Goal: Transaction & Acquisition: Purchase product/service

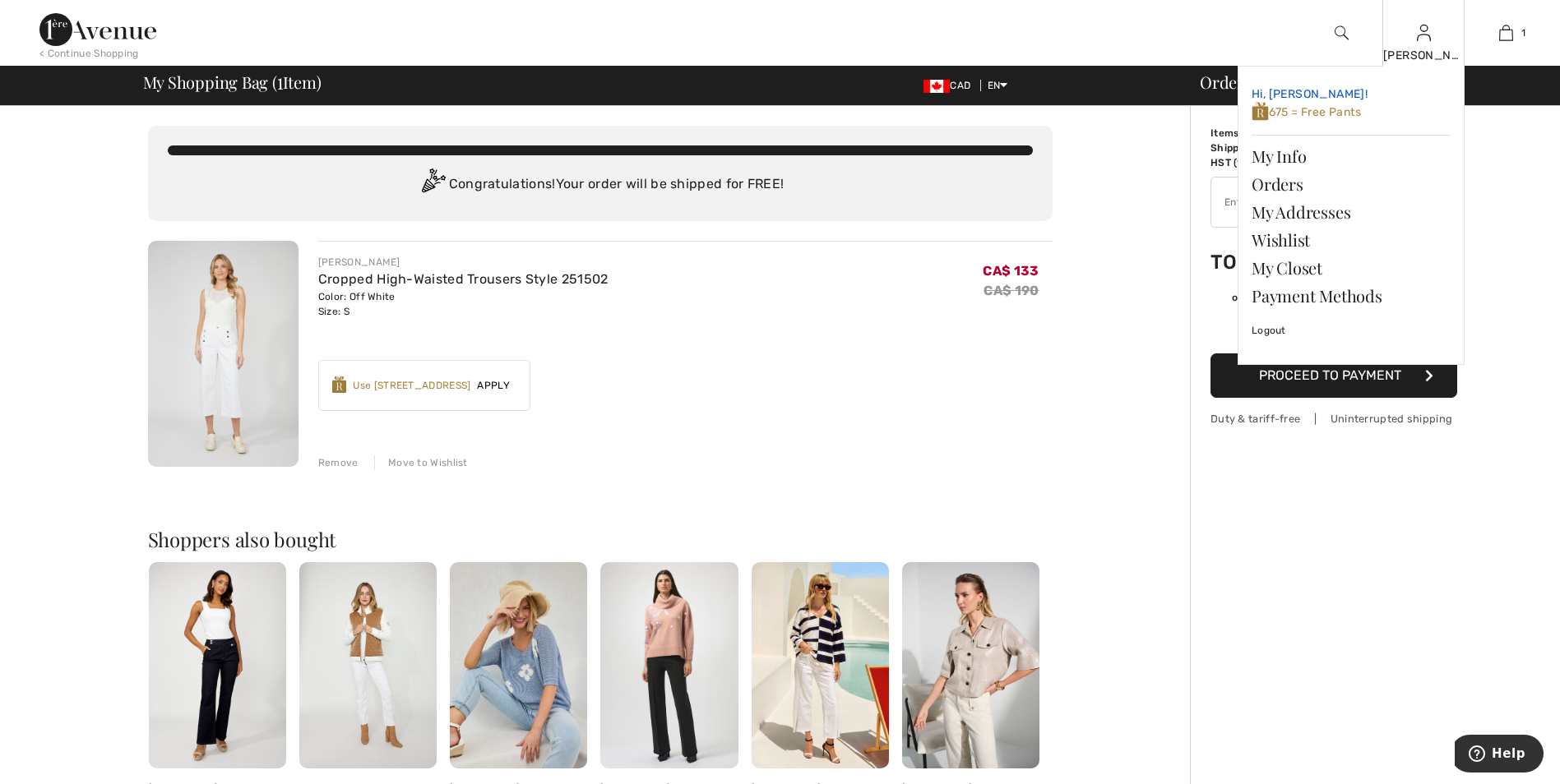
click at [1328, 110] on span "675 = Free Pants" at bounding box center [1306, 112] width 110 height 14
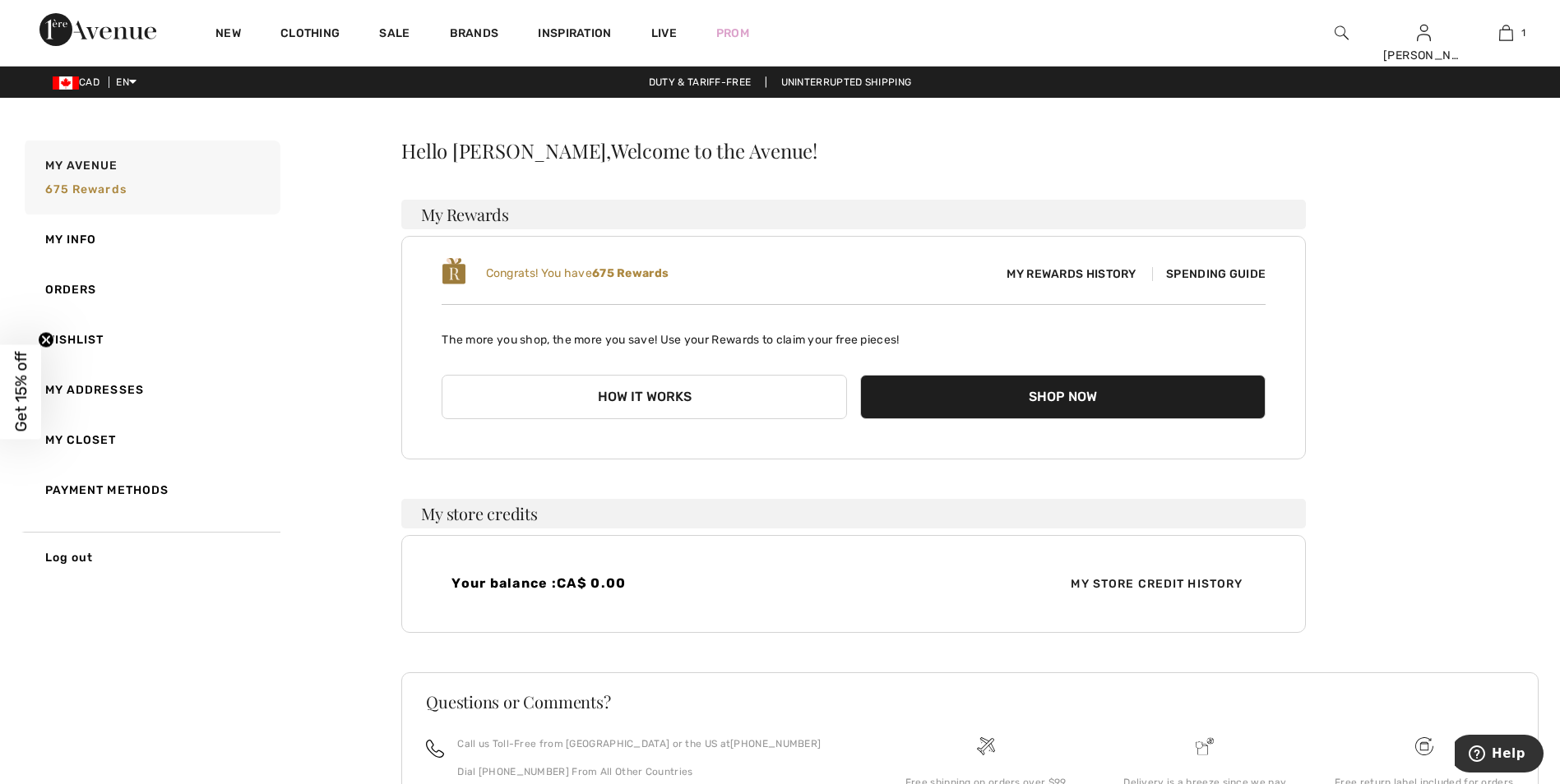
click at [1037, 403] on button "Shop Now" at bounding box center [1062, 397] width 405 height 44
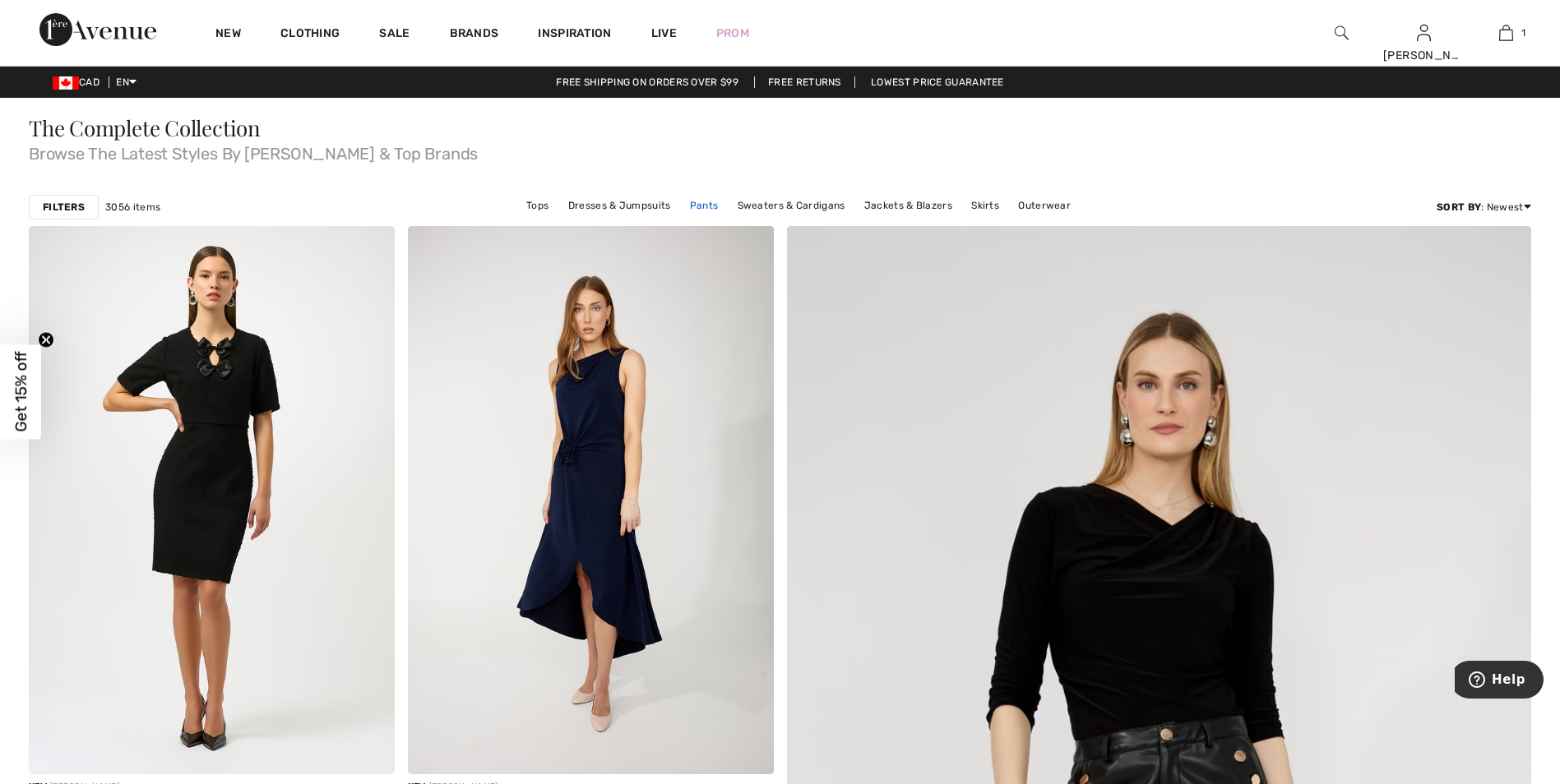
click at [703, 204] on link "Pants" at bounding box center [704, 205] width 45 height 21
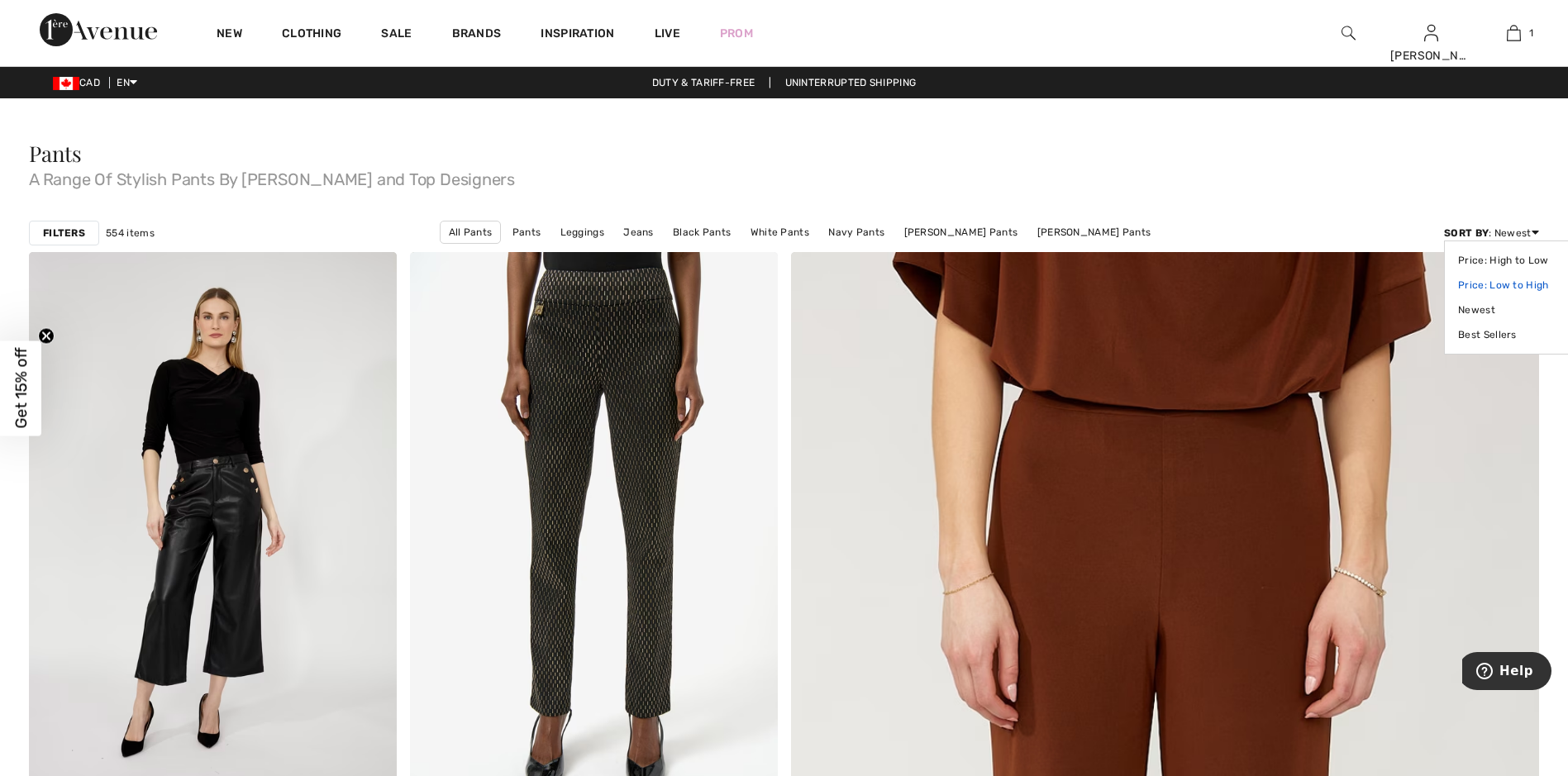
click at [1516, 284] on link "Price: Low to High" at bounding box center [1509, 285] width 104 height 25
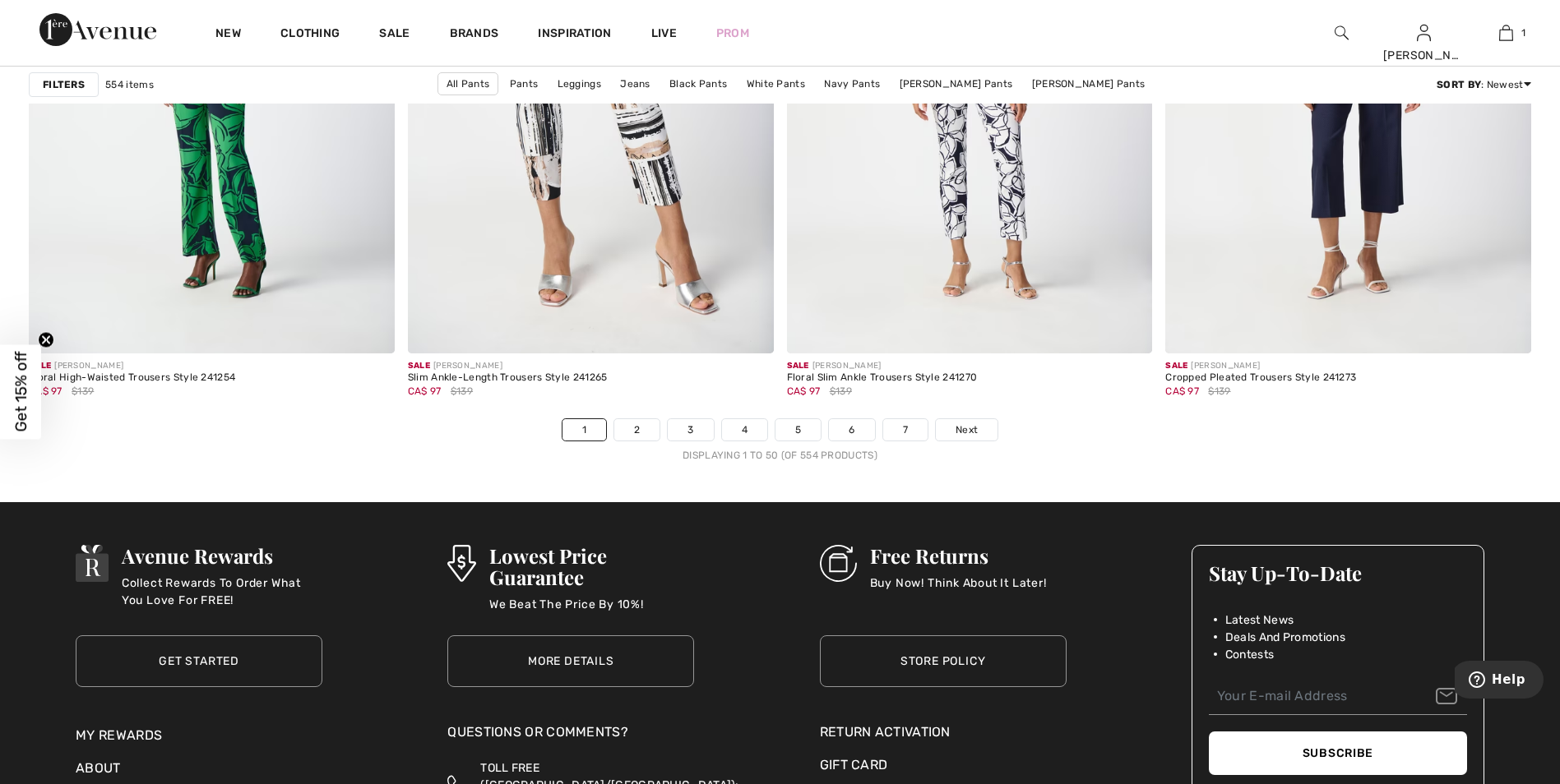
scroll to position [9368, 0]
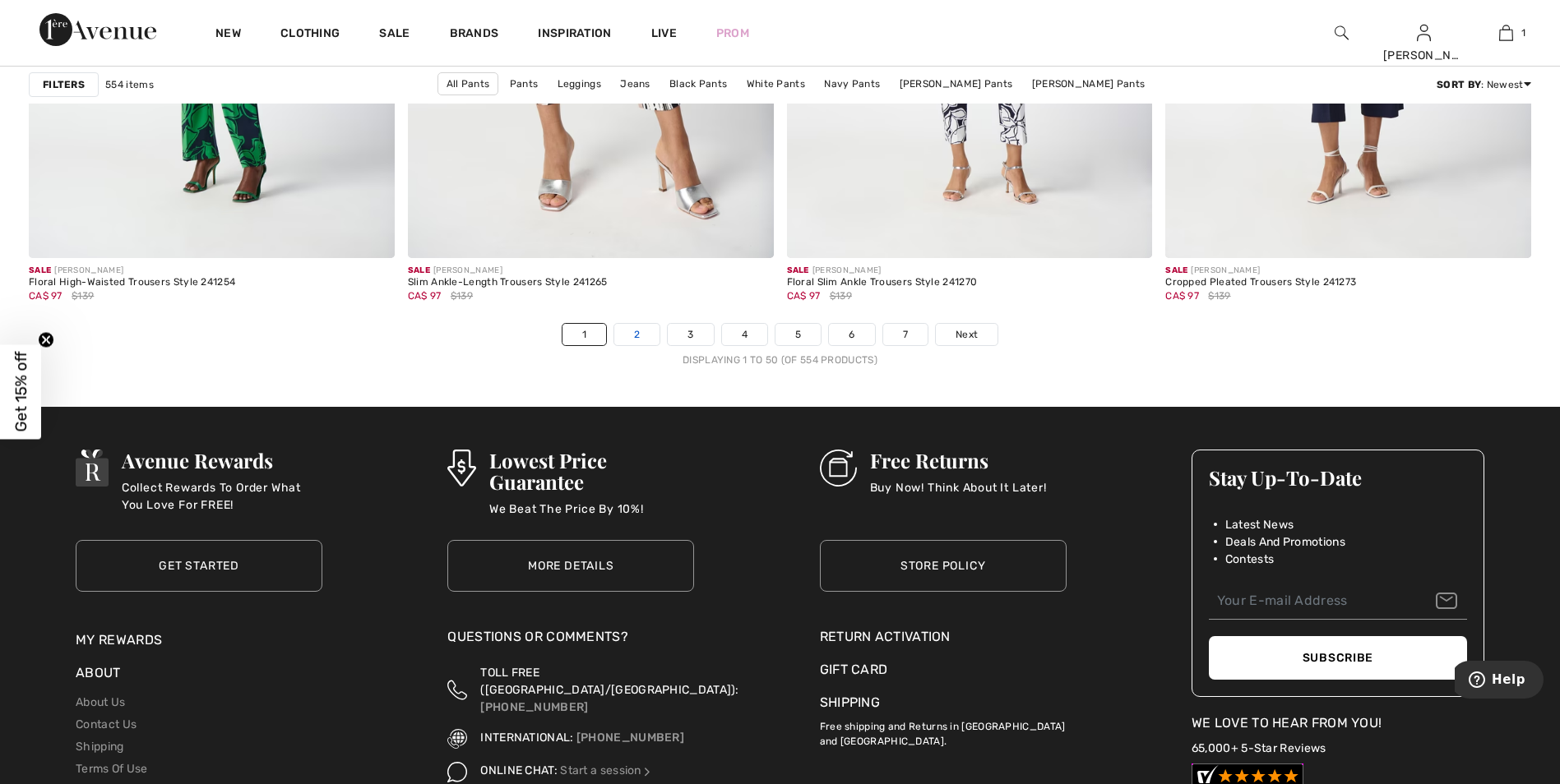
click at [622, 339] on link "2" at bounding box center [636, 334] width 45 height 21
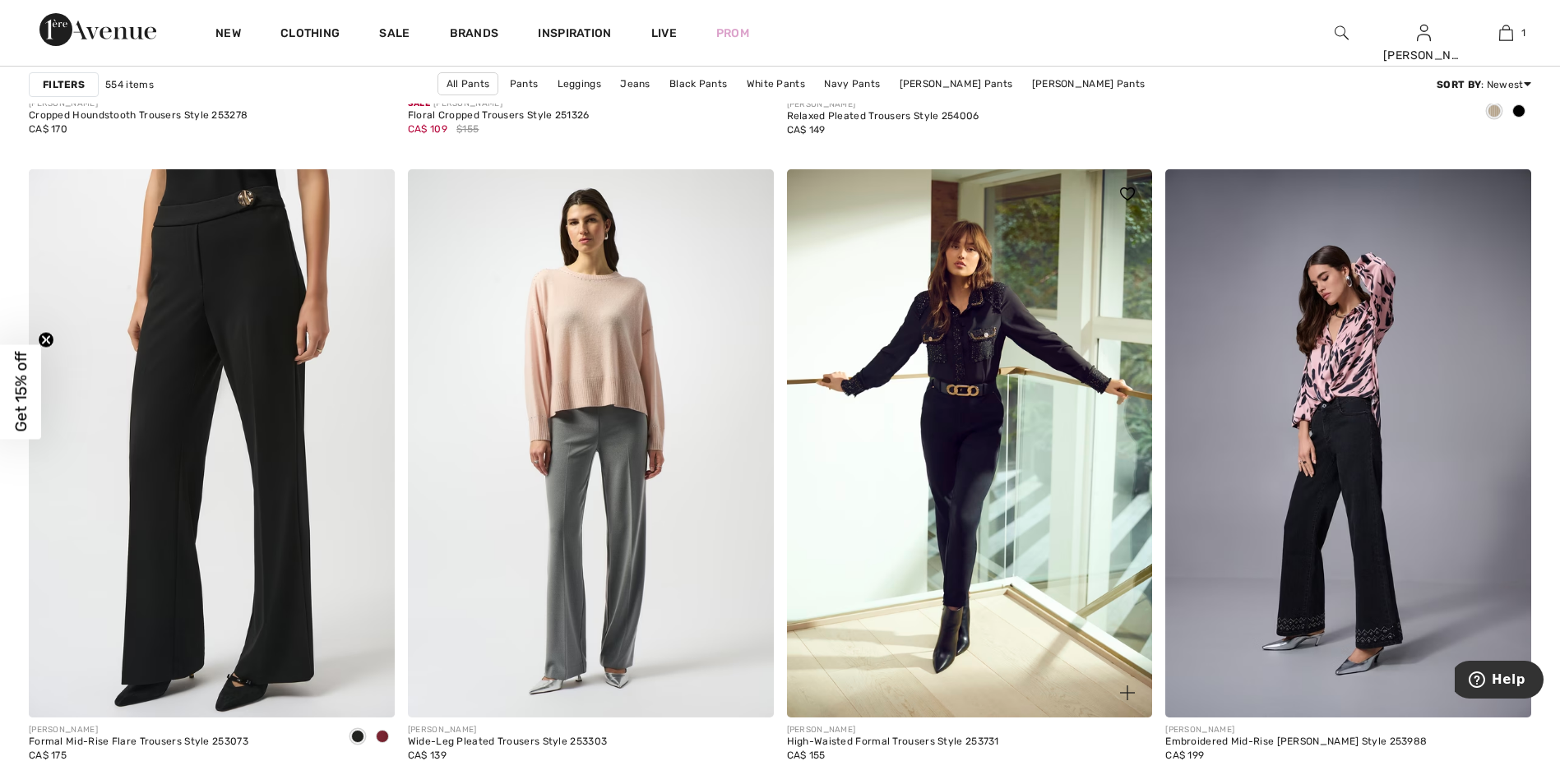
scroll to position [1397, 0]
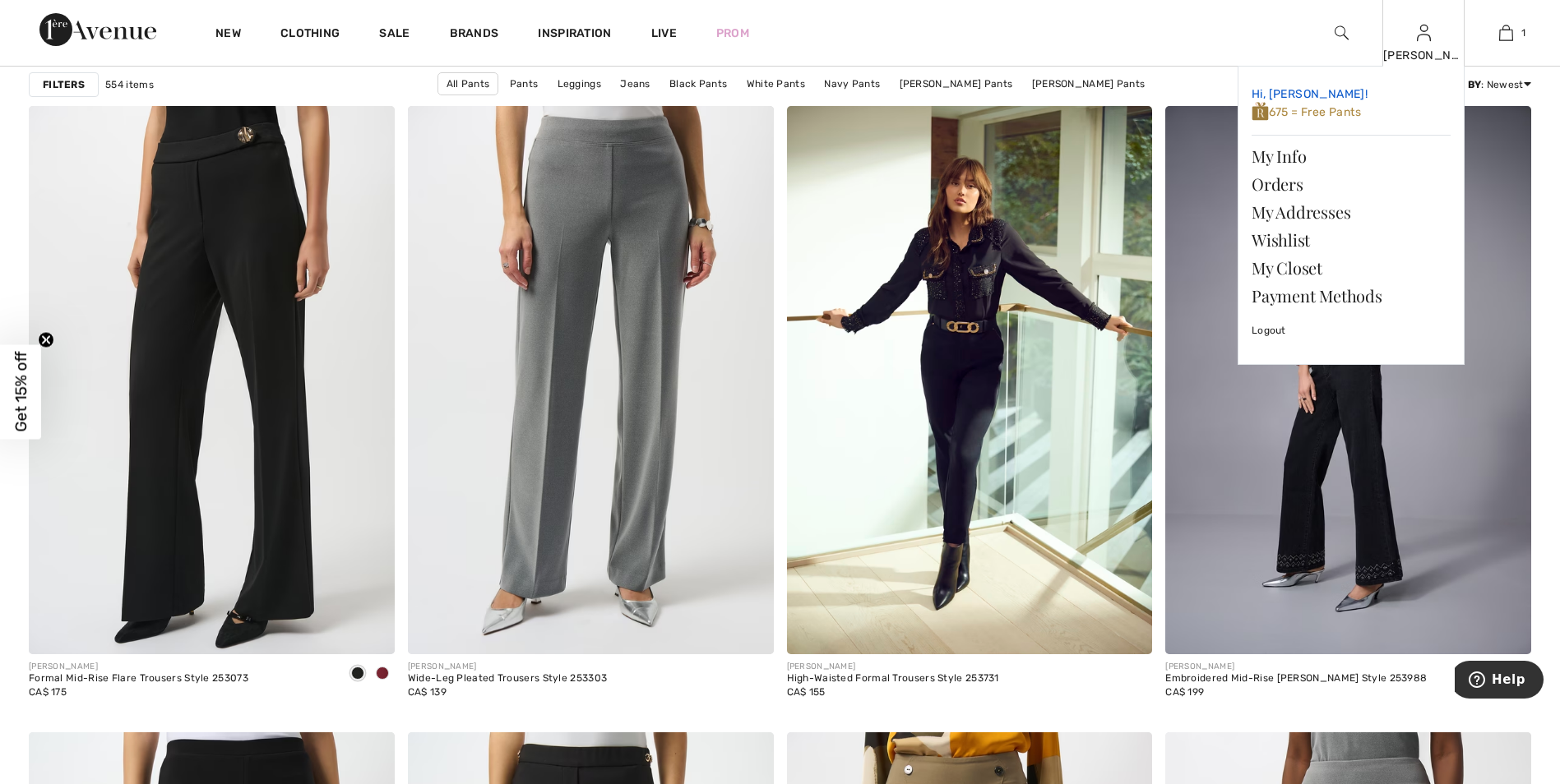
click at [1293, 118] on span "675 = Free Pants" at bounding box center [1306, 112] width 110 height 14
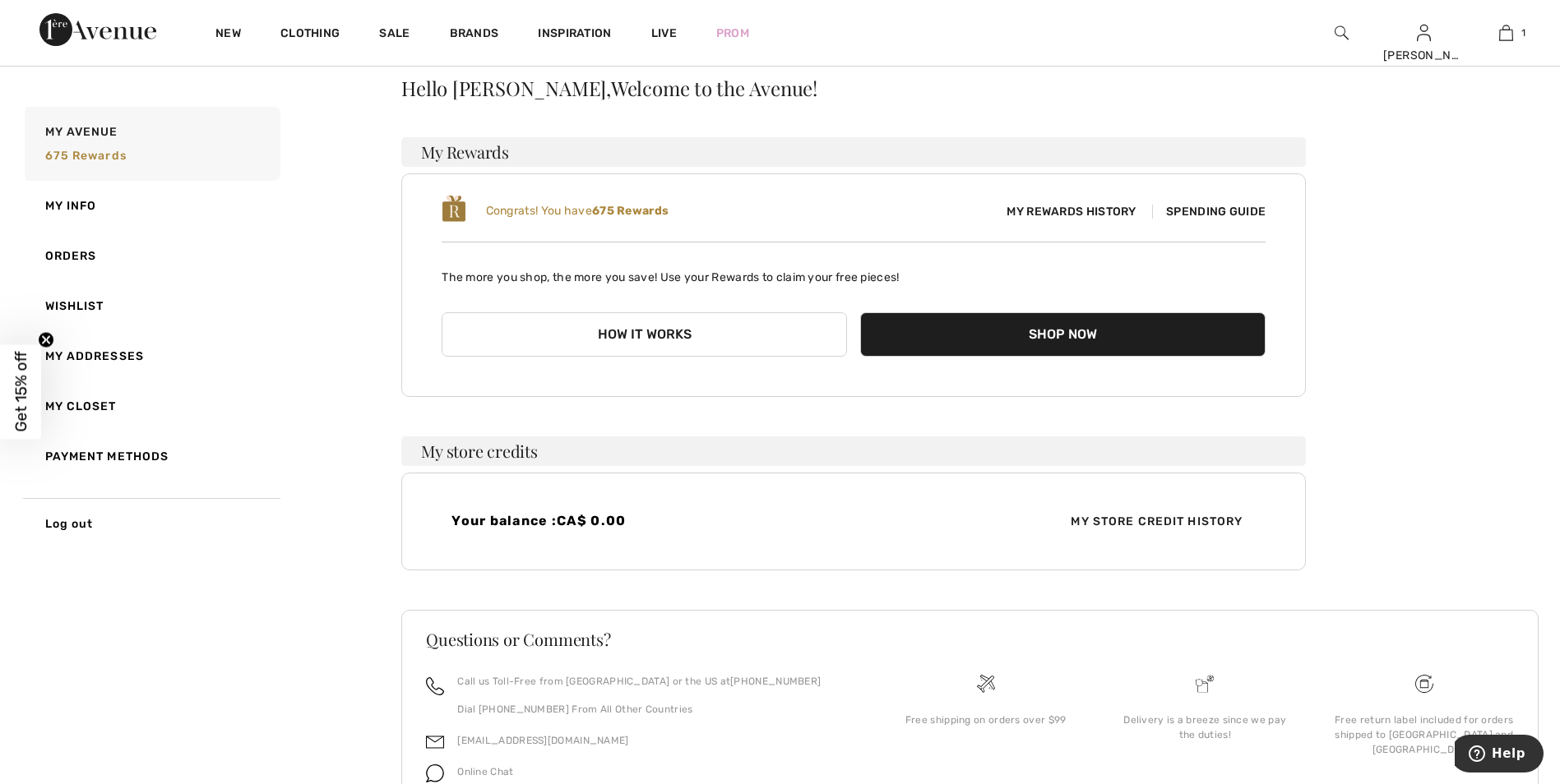
scroll to position [146, 0]
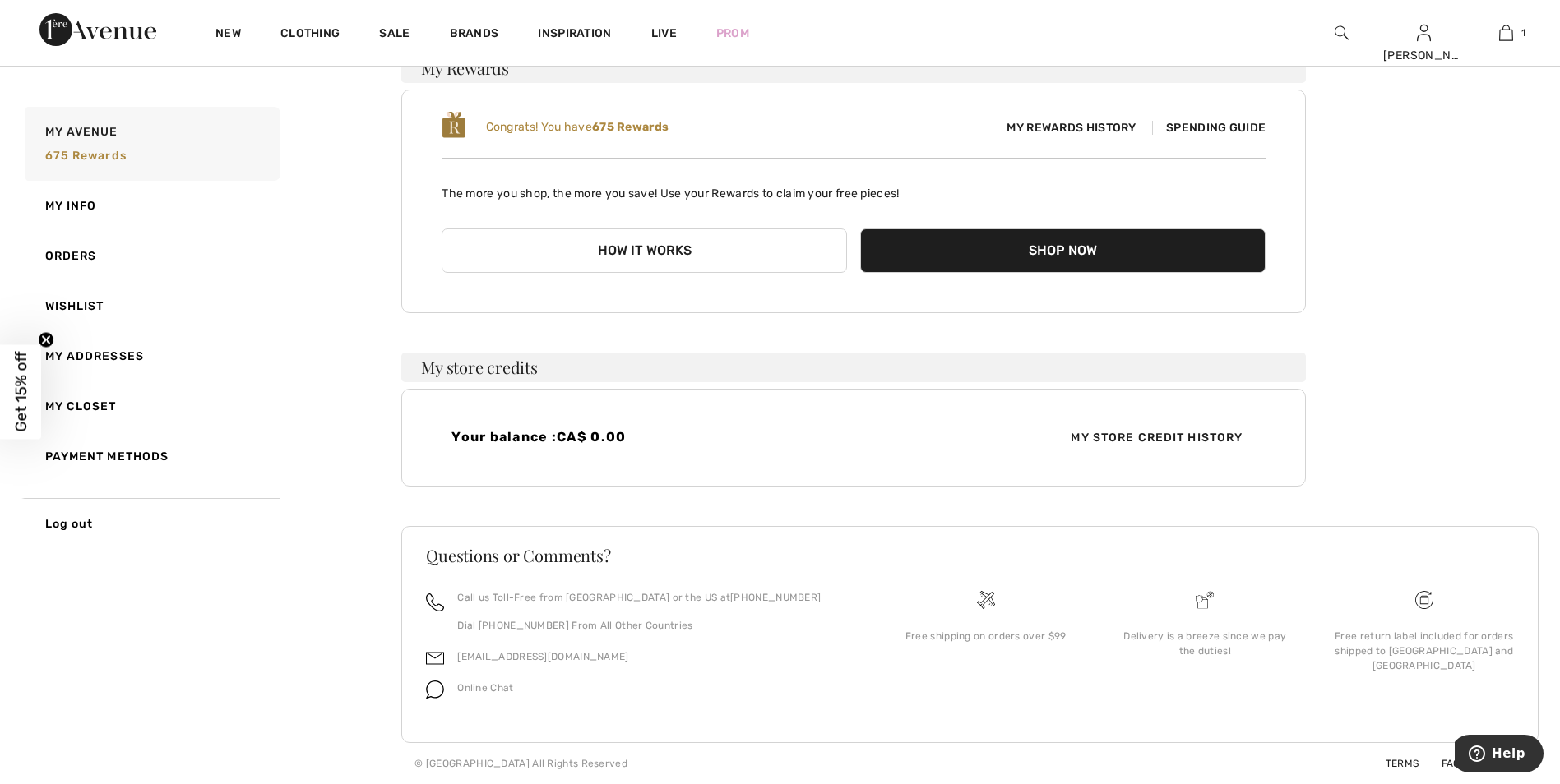
click at [1183, 127] on span "Spending Guide" at bounding box center [1209, 128] width 113 height 14
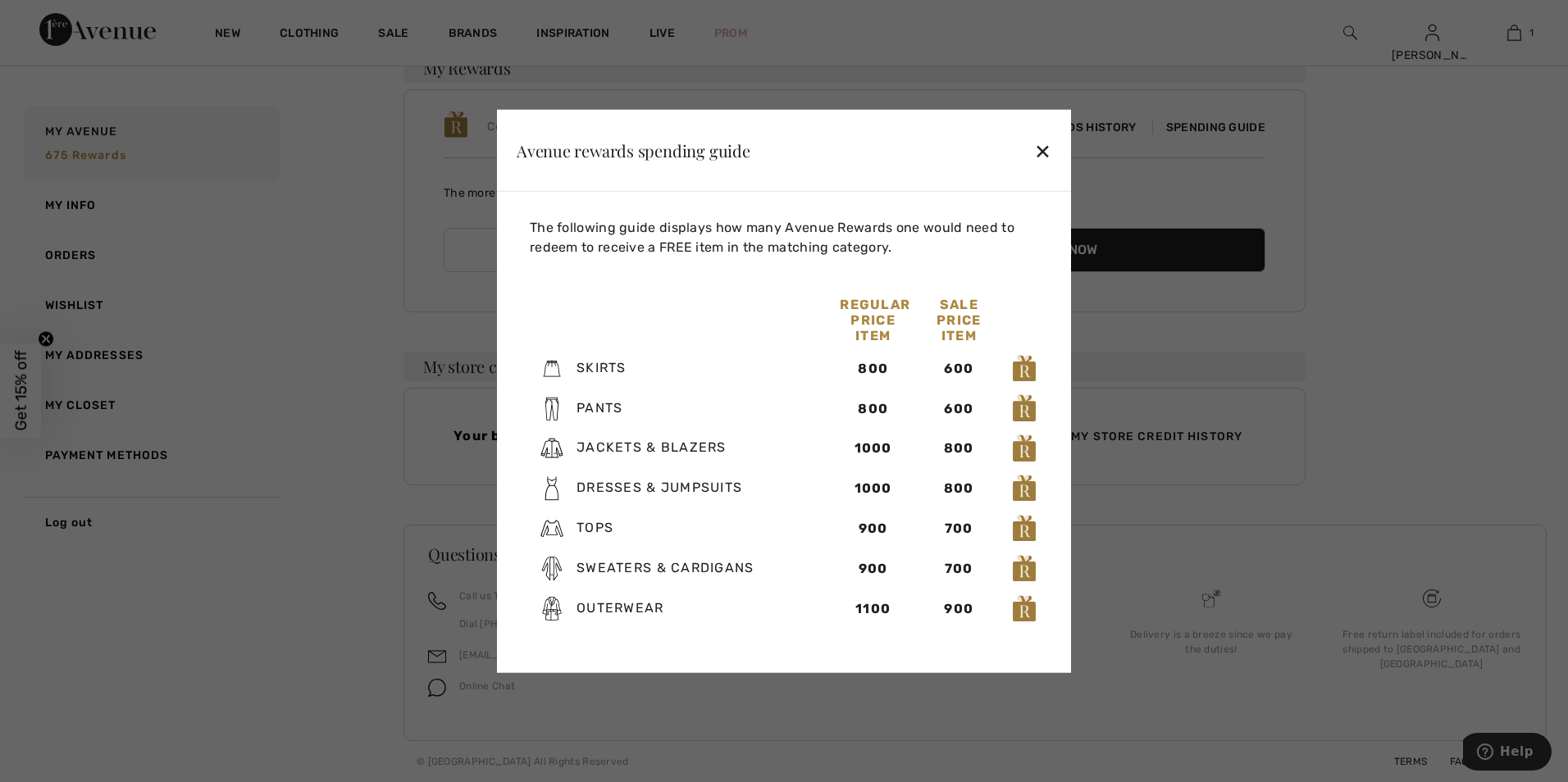
click at [1042, 148] on div "✕" at bounding box center [1042, 150] width 18 height 34
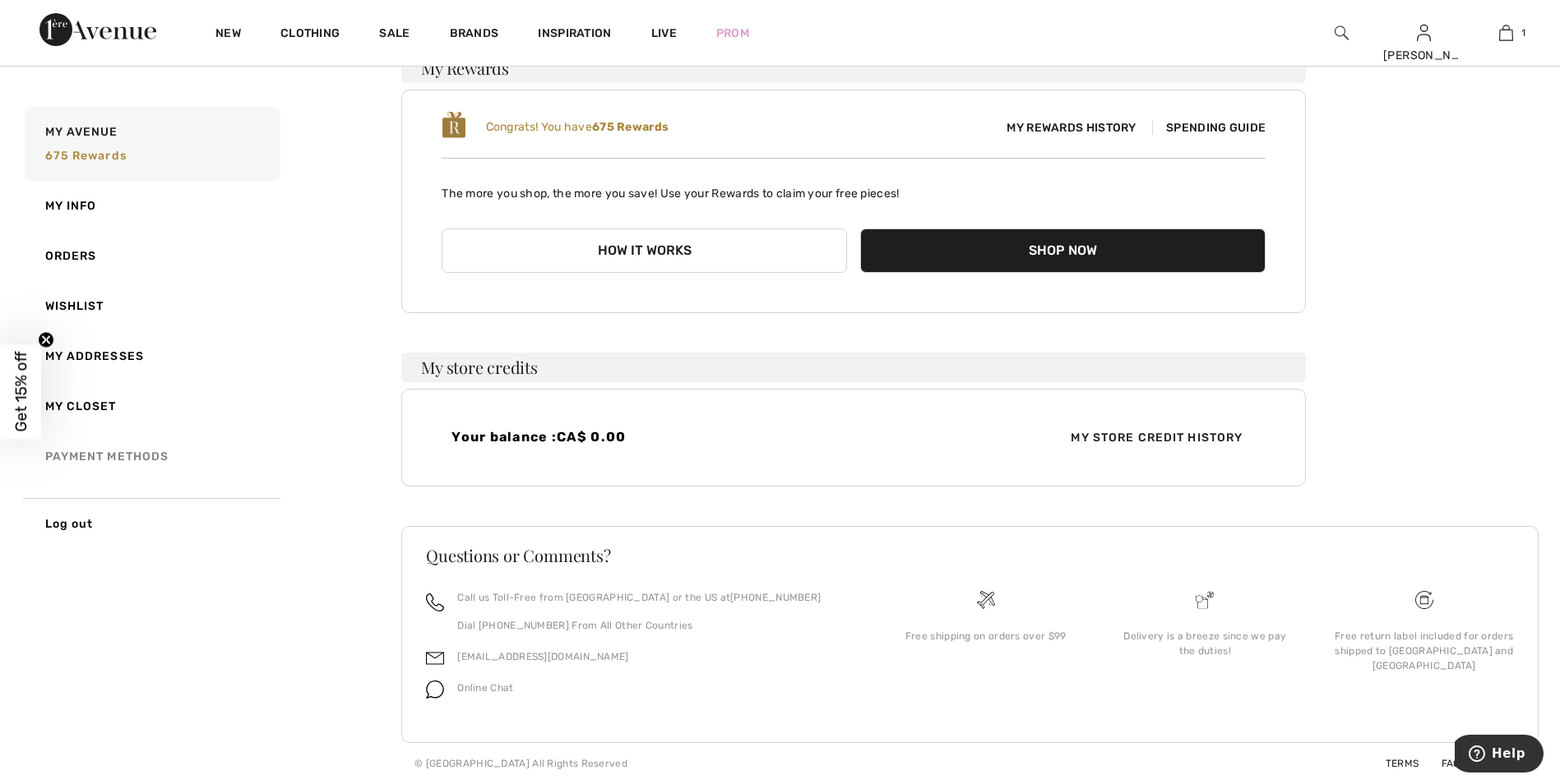
click at [120, 456] on link "Payment Methods" at bounding box center [150, 456] width 259 height 50
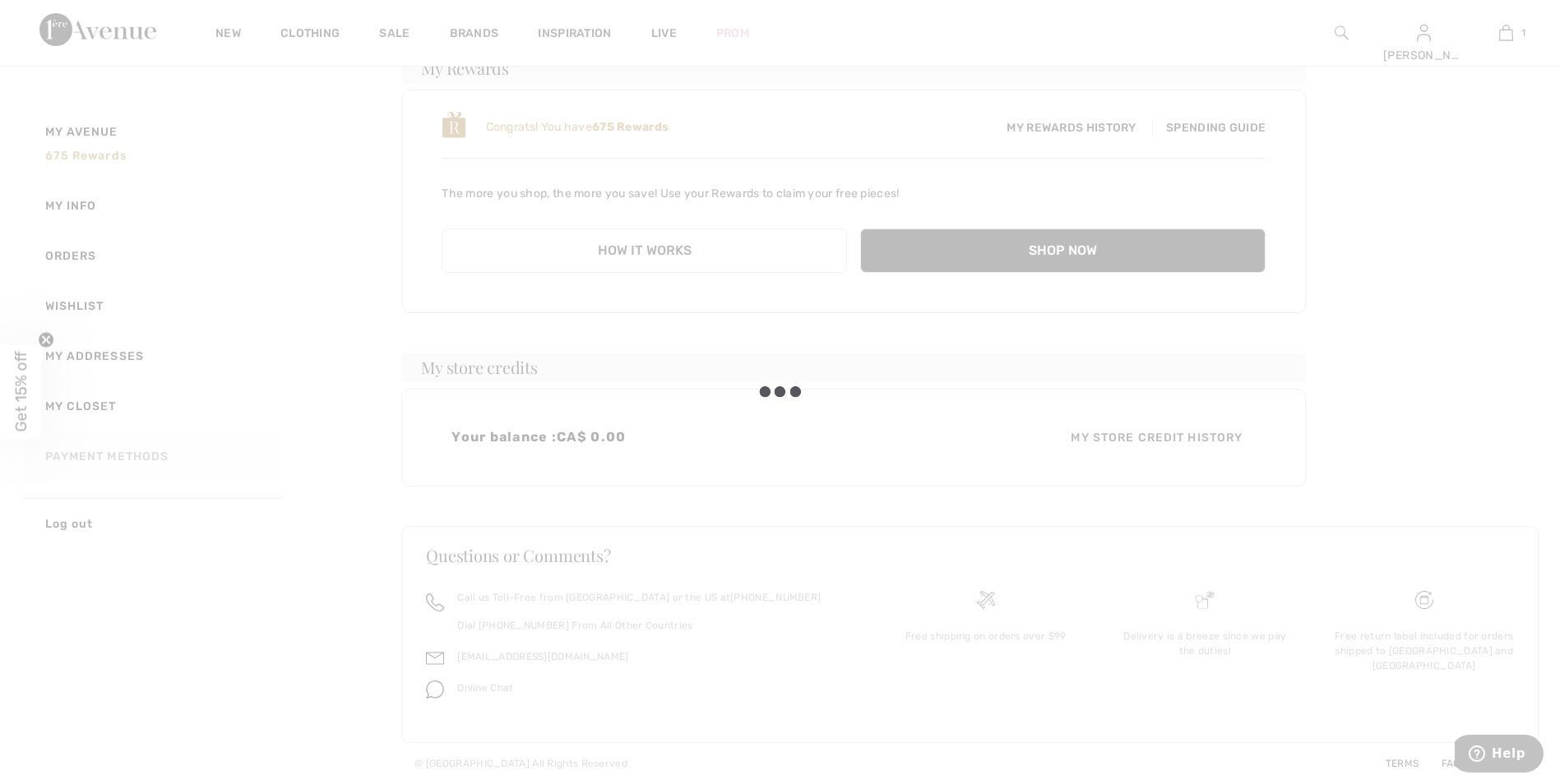
scroll to position [0, 0]
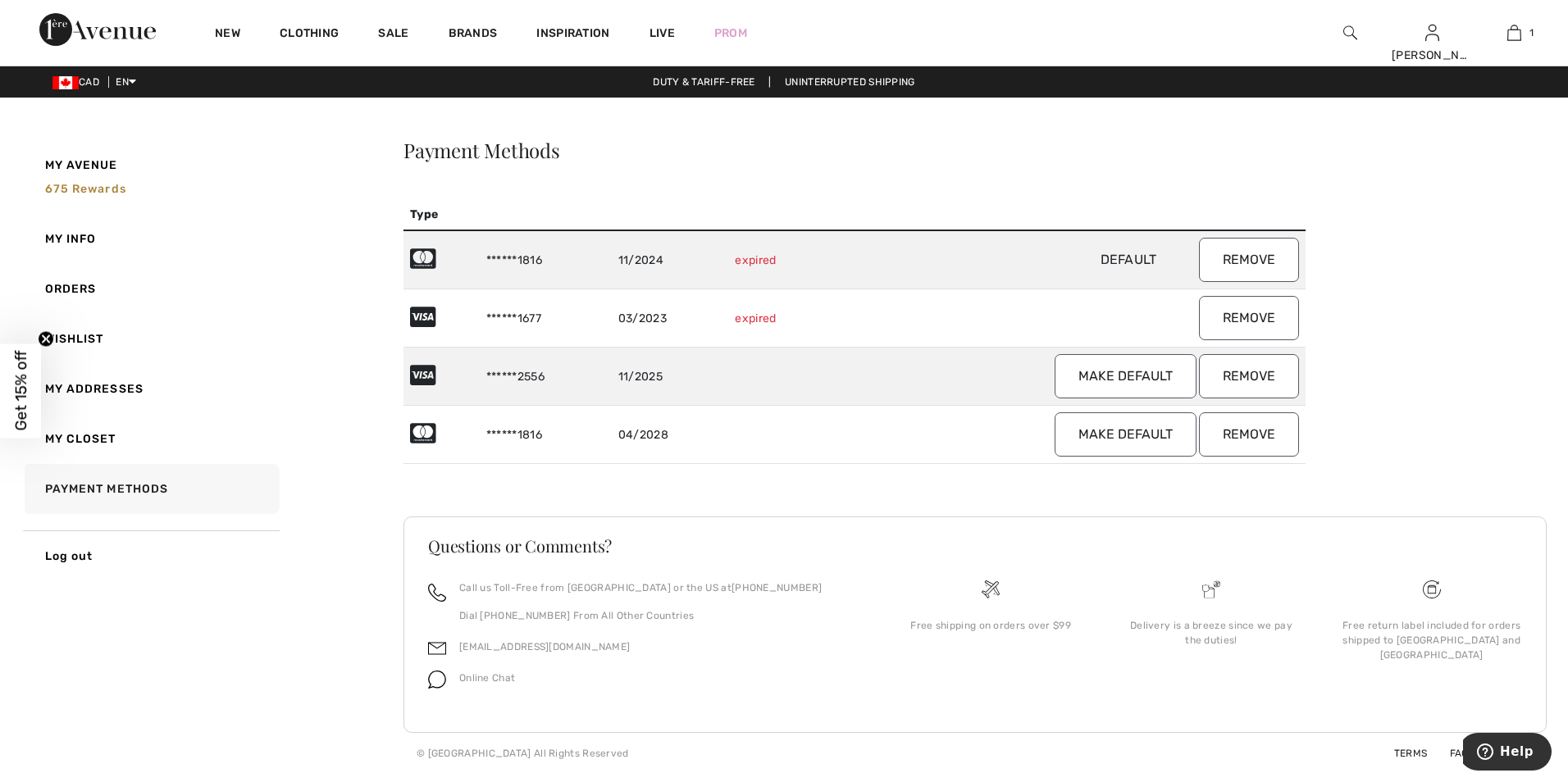
drag, startPoint x: 1238, startPoint y: 263, endPoint x: 862, endPoint y: 72, distance: 421.7
click at [1238, 262] on button "Remove" at bounding box center [1248, 260] width 100 height 44
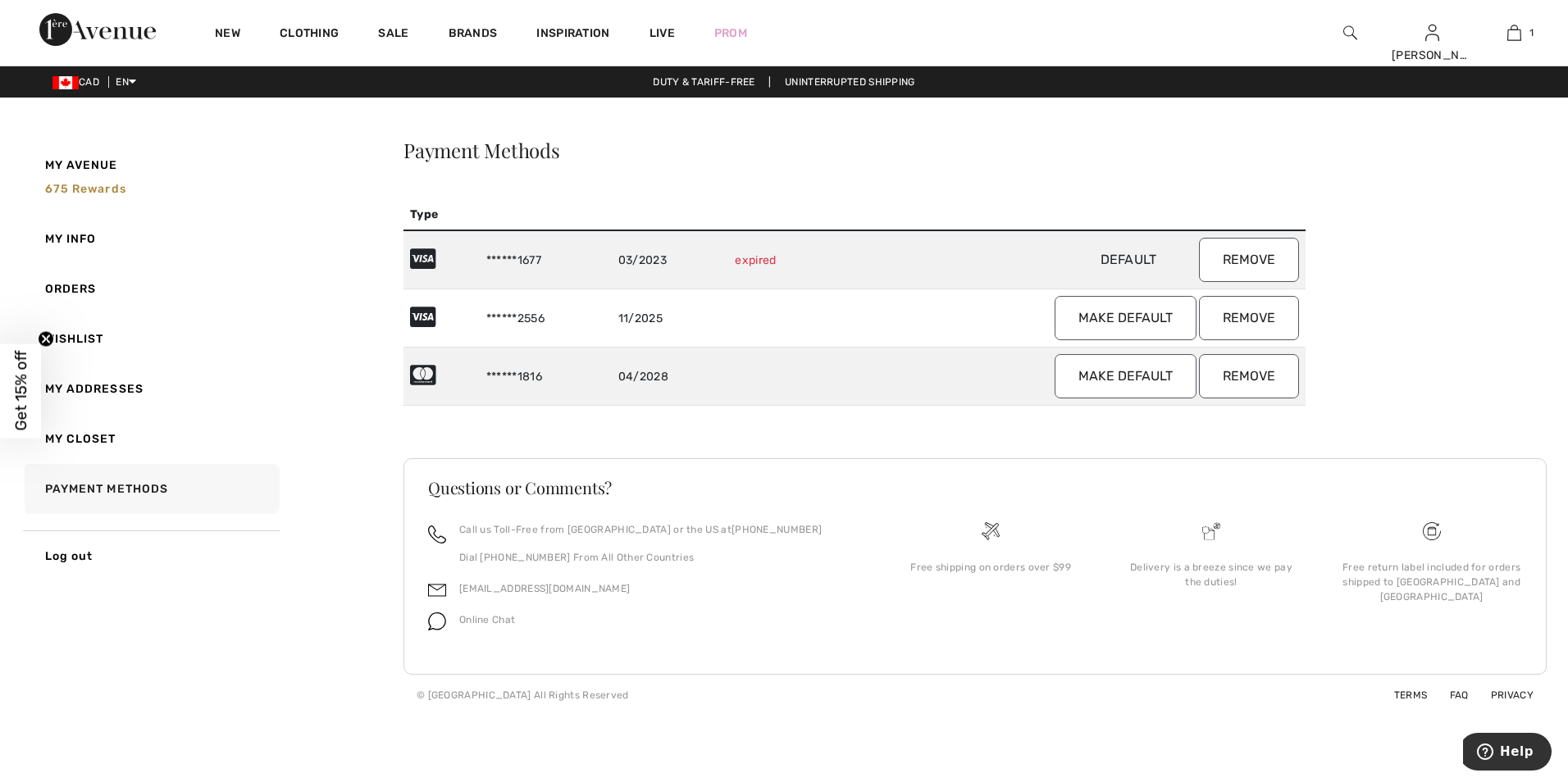
click at [1232, 253] on button "Remove" at bounding box center [1248, 260] width 100 height 44
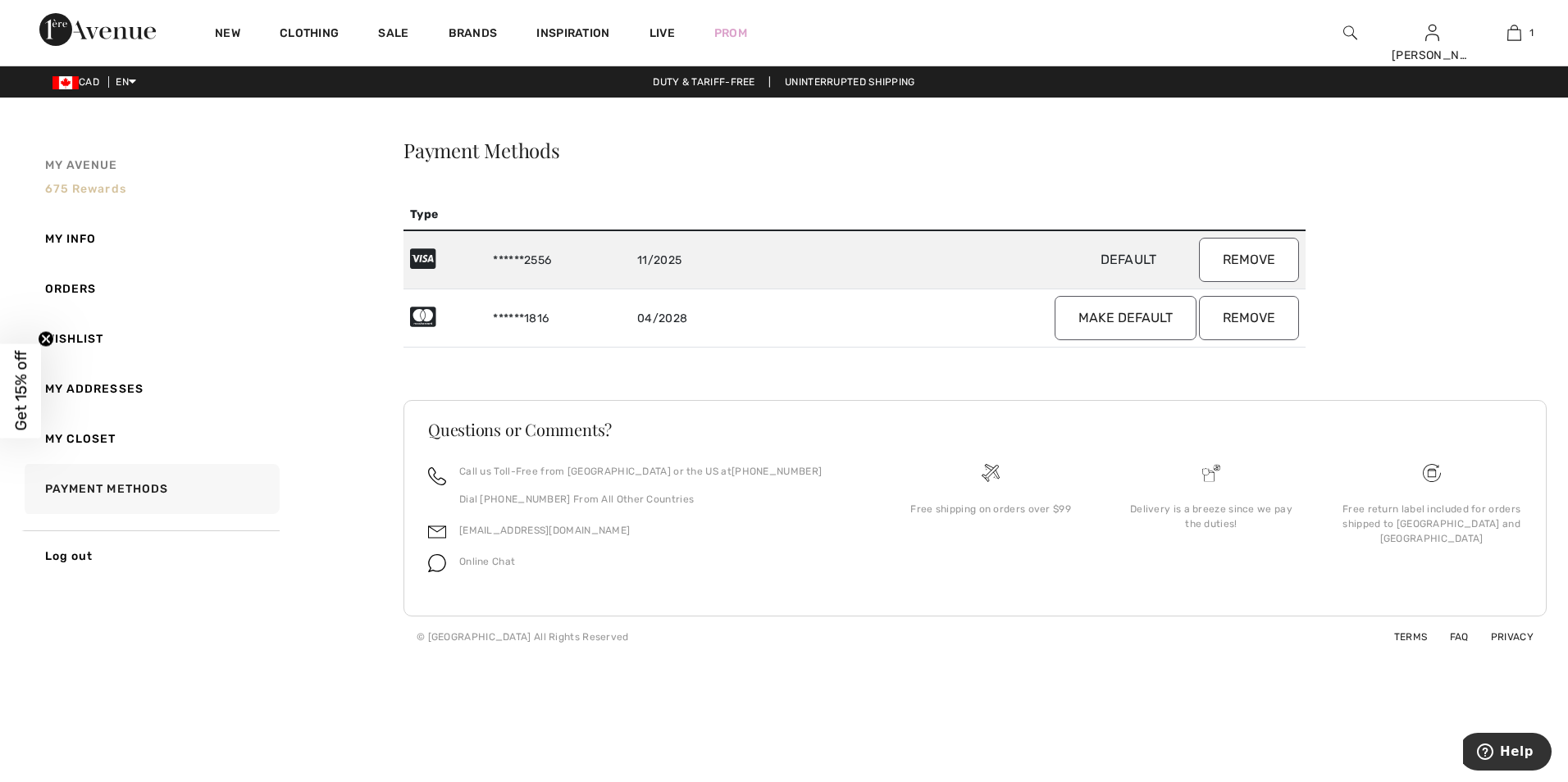
click at [62, 186] on span "675 rewards" at bounding box center [86, 189] width 81 height 14
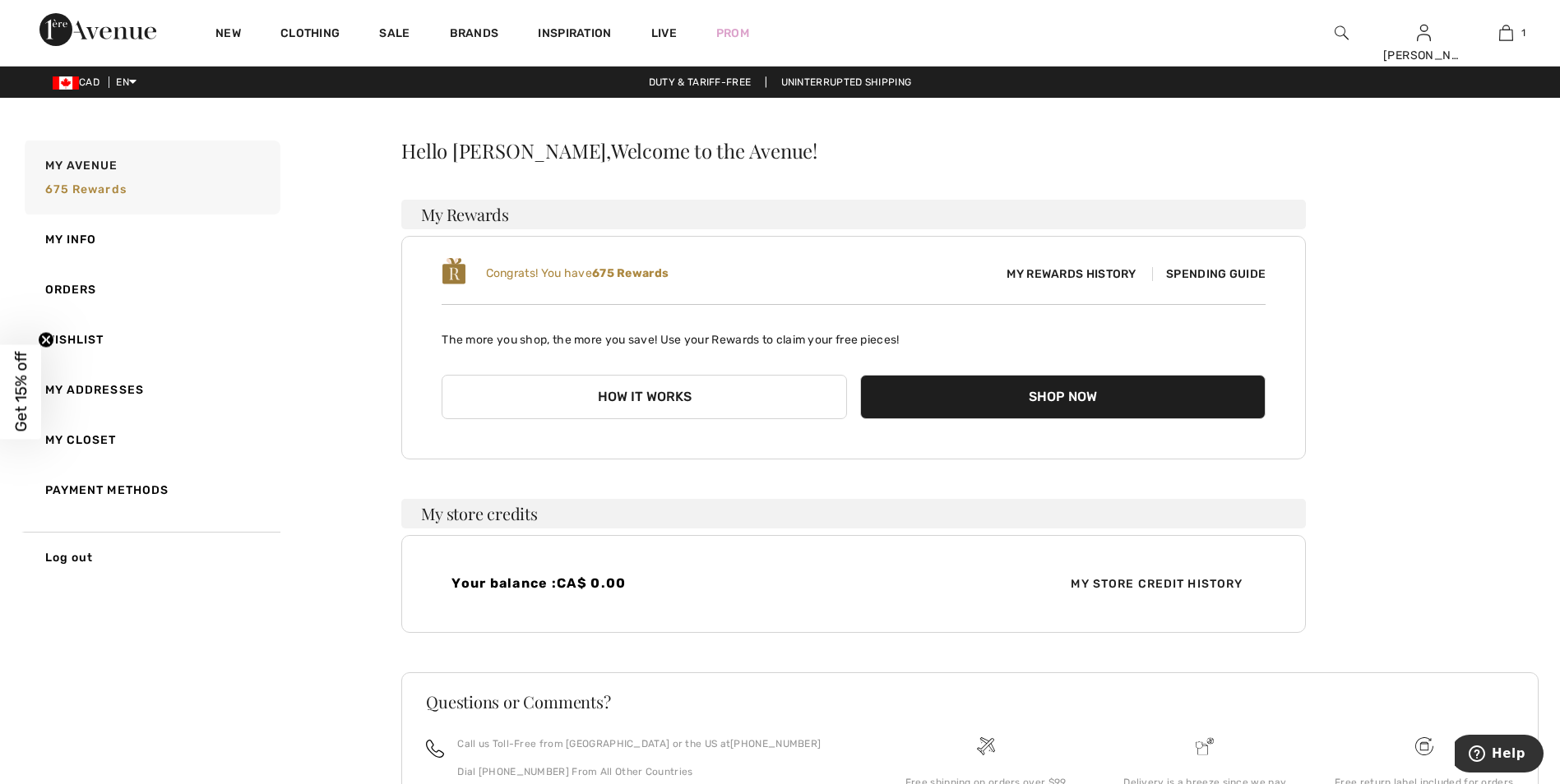
click at [634, 400] on button "How it works" at bounding box center [644, 397] width 405 height 44
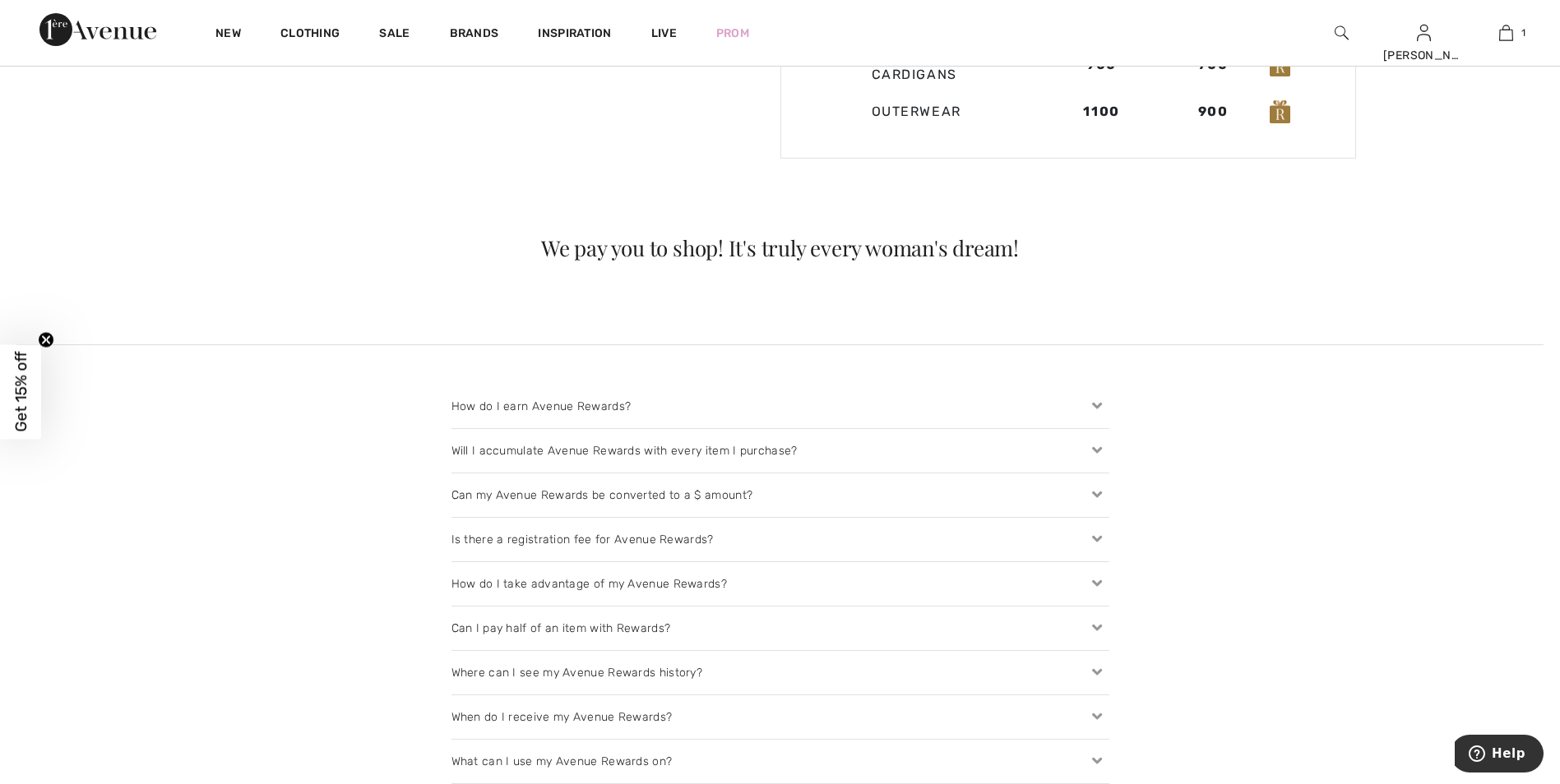
scroll to position [1561, 0]
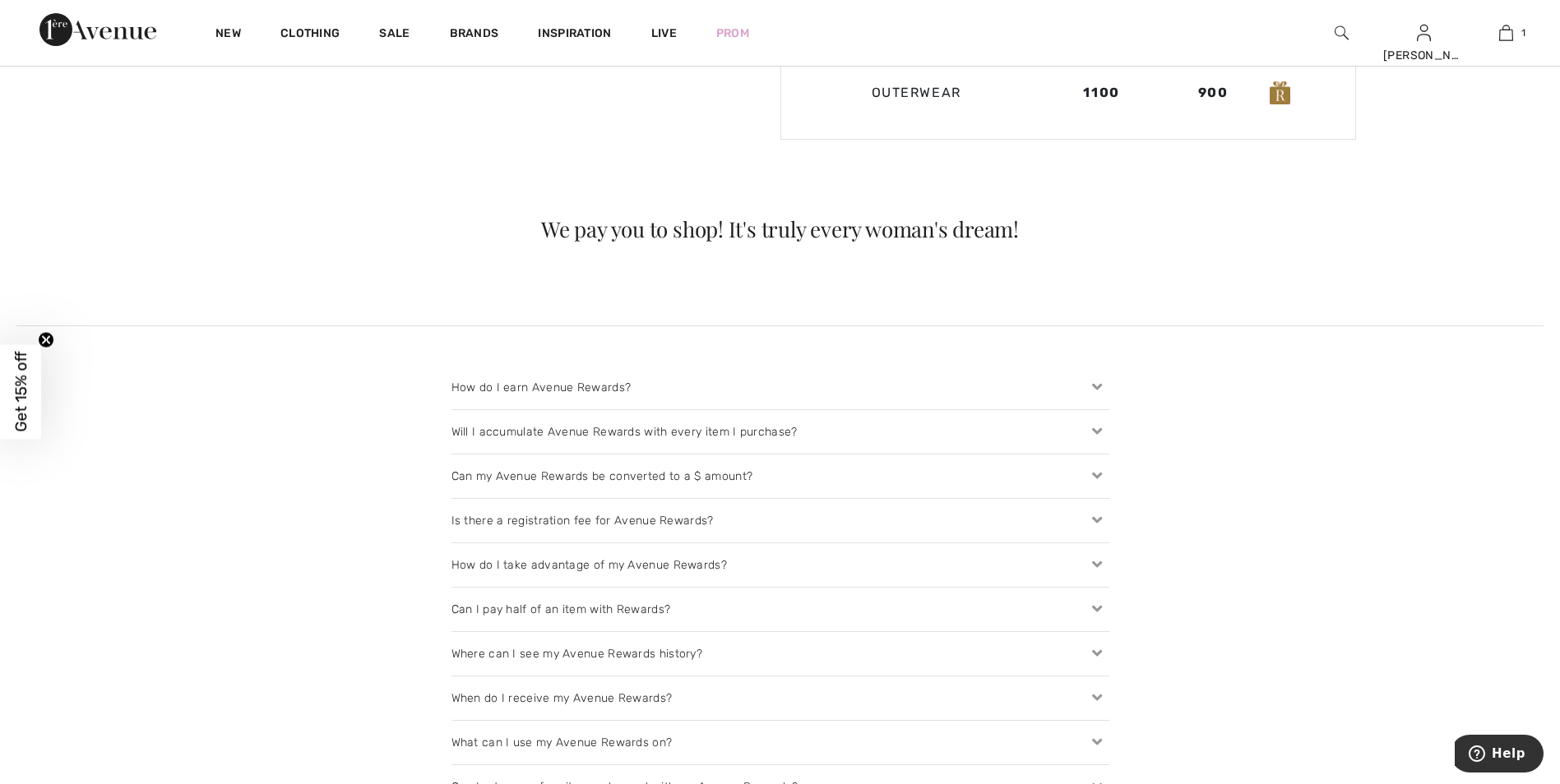
click at [1097, 566] on icon at bounding box center [1097, 565] width 23 height 18
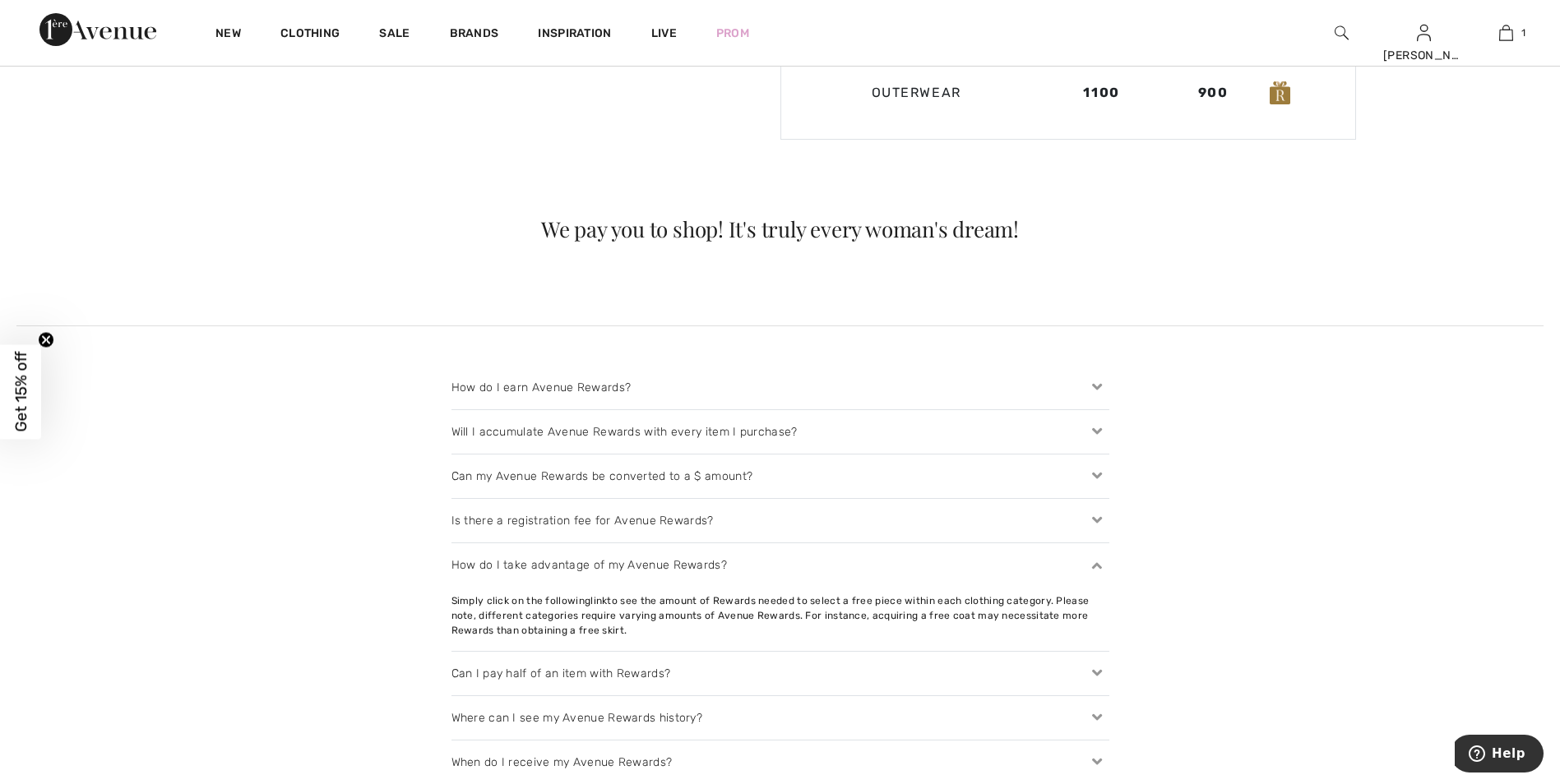
scroll to position [1643, 0]
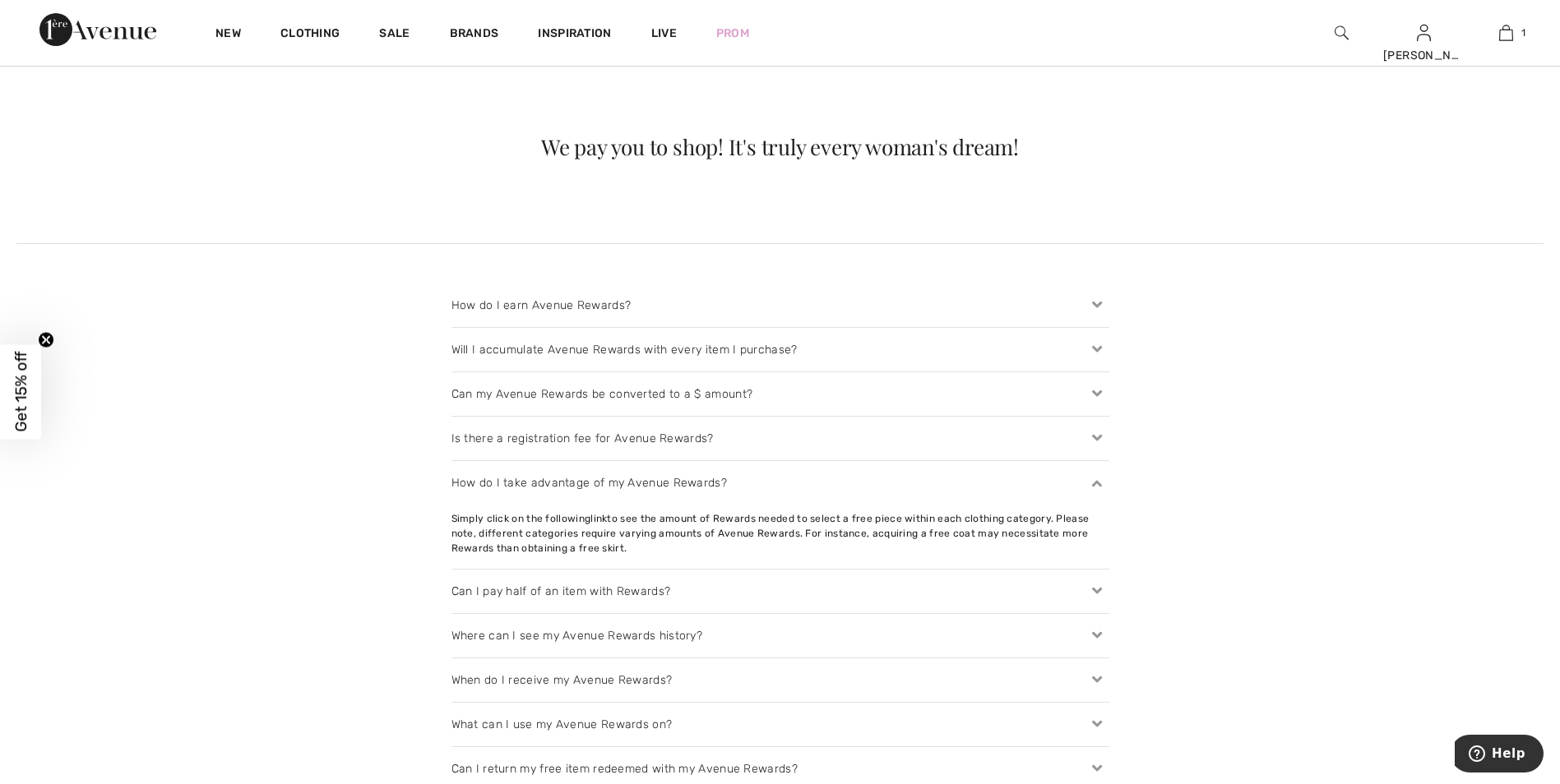
click at [1095, 590] on icon at bounding box center [1097, 591] width 23 height 18
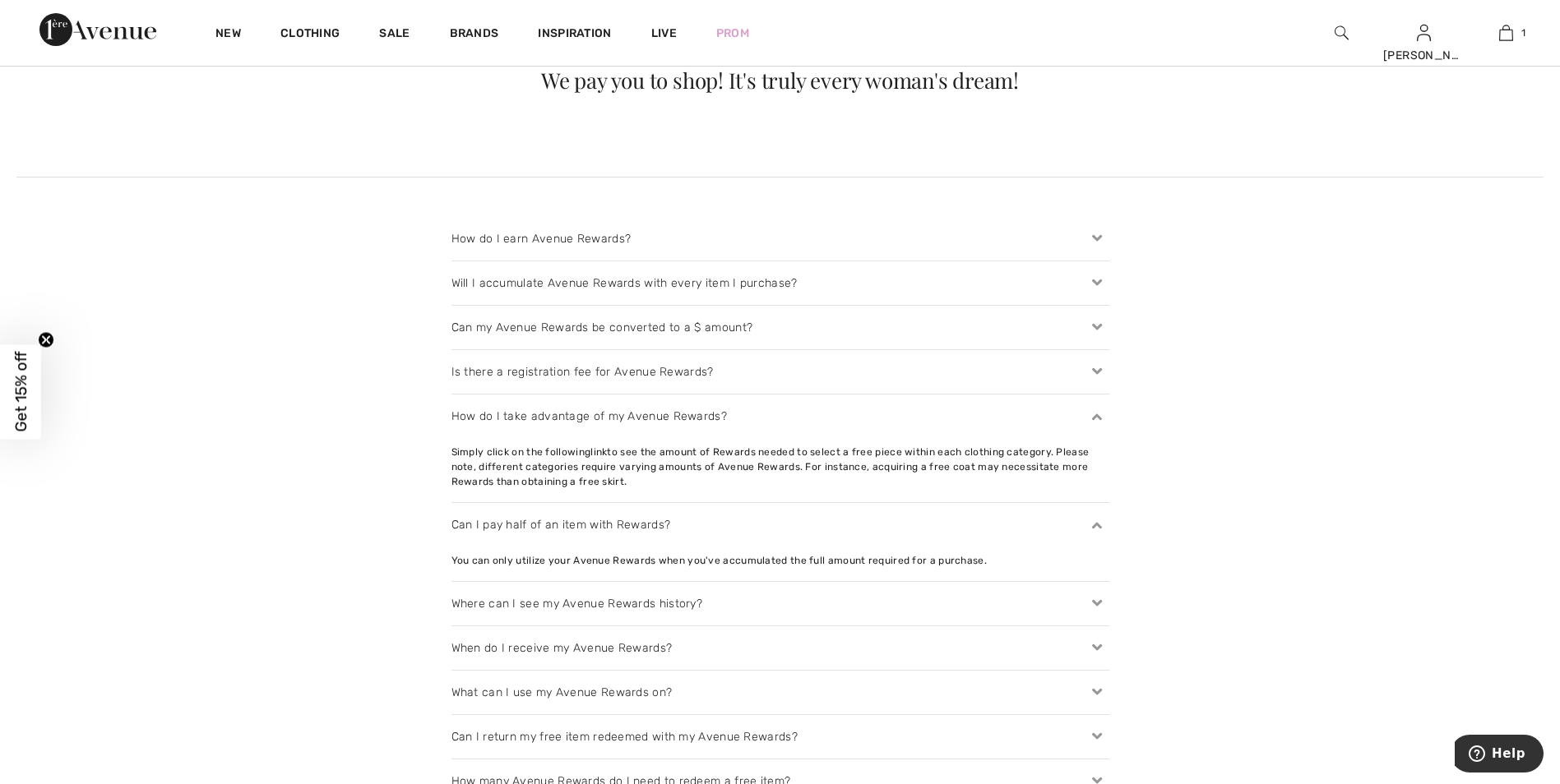
scroll to position [1725, 0]
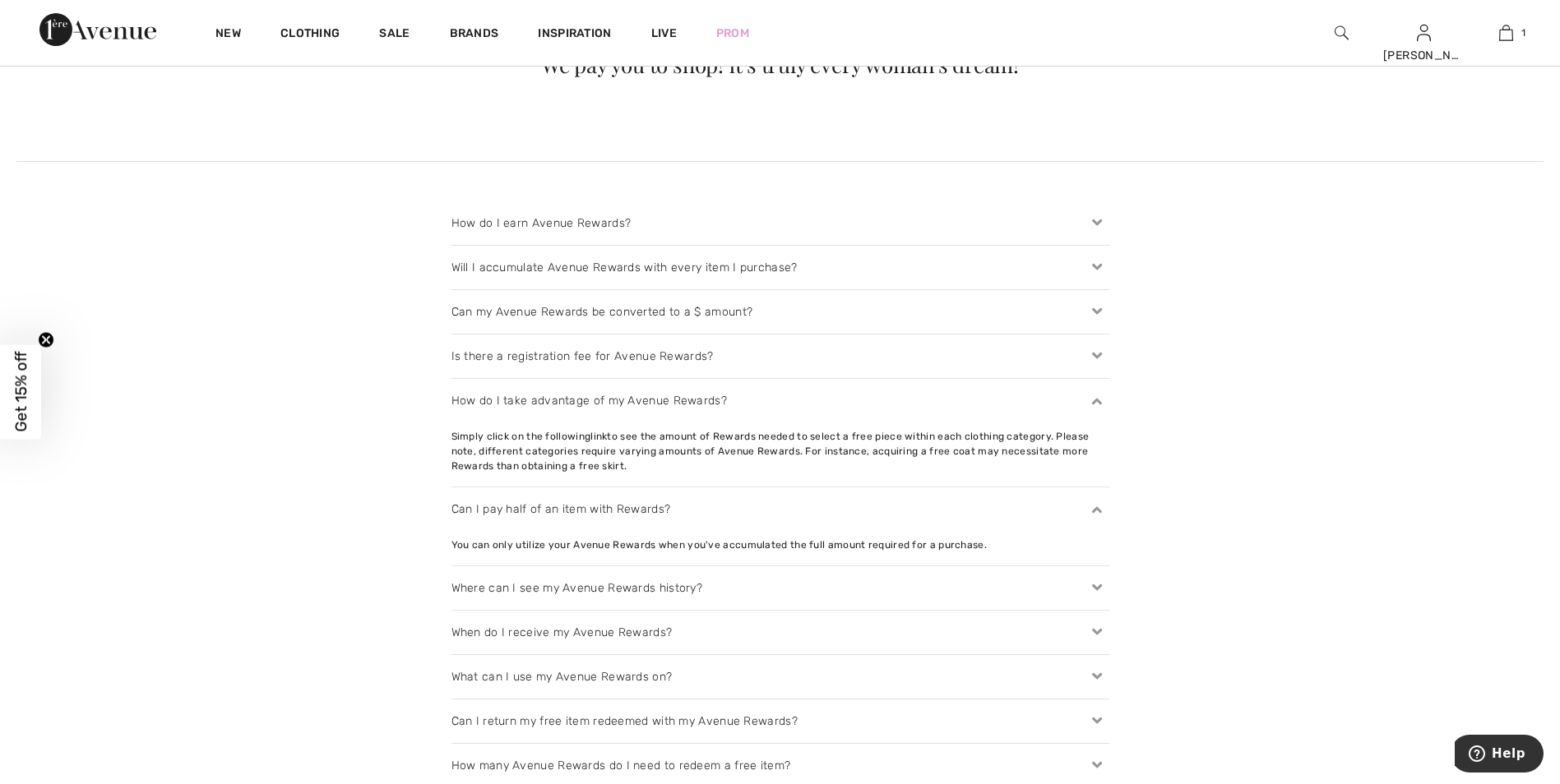
click at [1096, 590] on icon at bounding box center [1097, 588] width 23 height 18
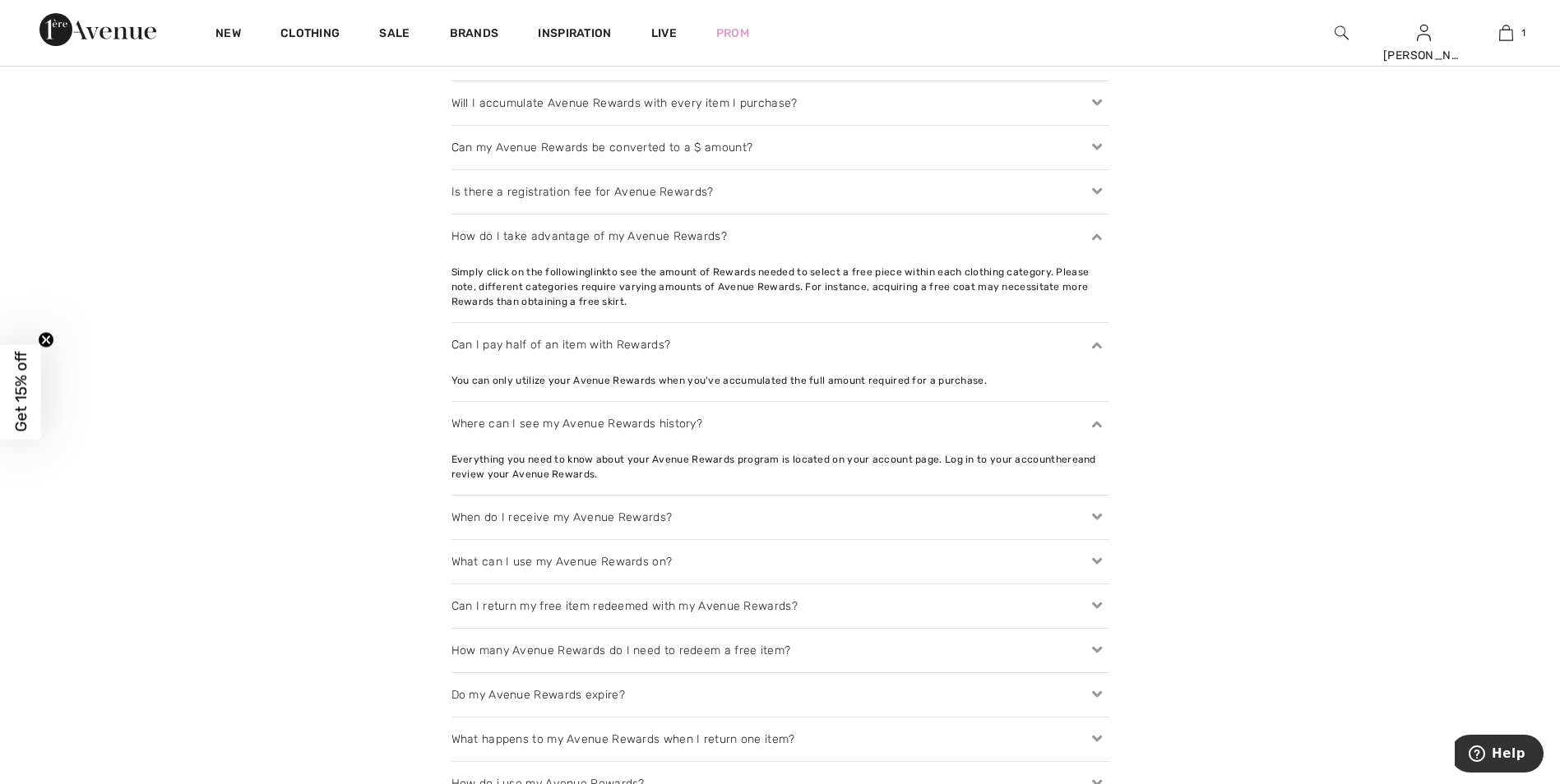
scroll to position [1972, 0]
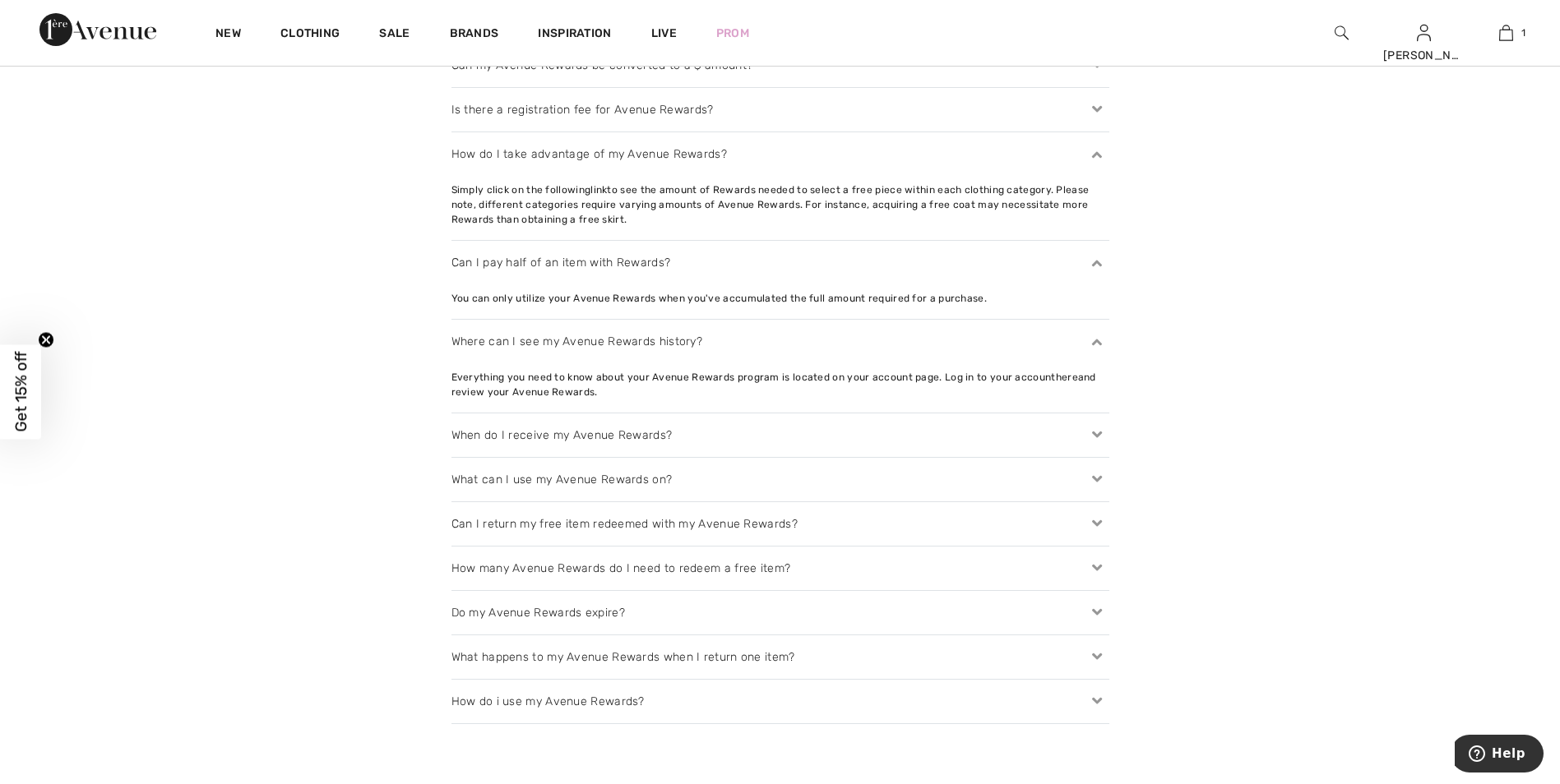
click at [1100, 608] on icon at bounding box center [1097, 613] width 23 height 18
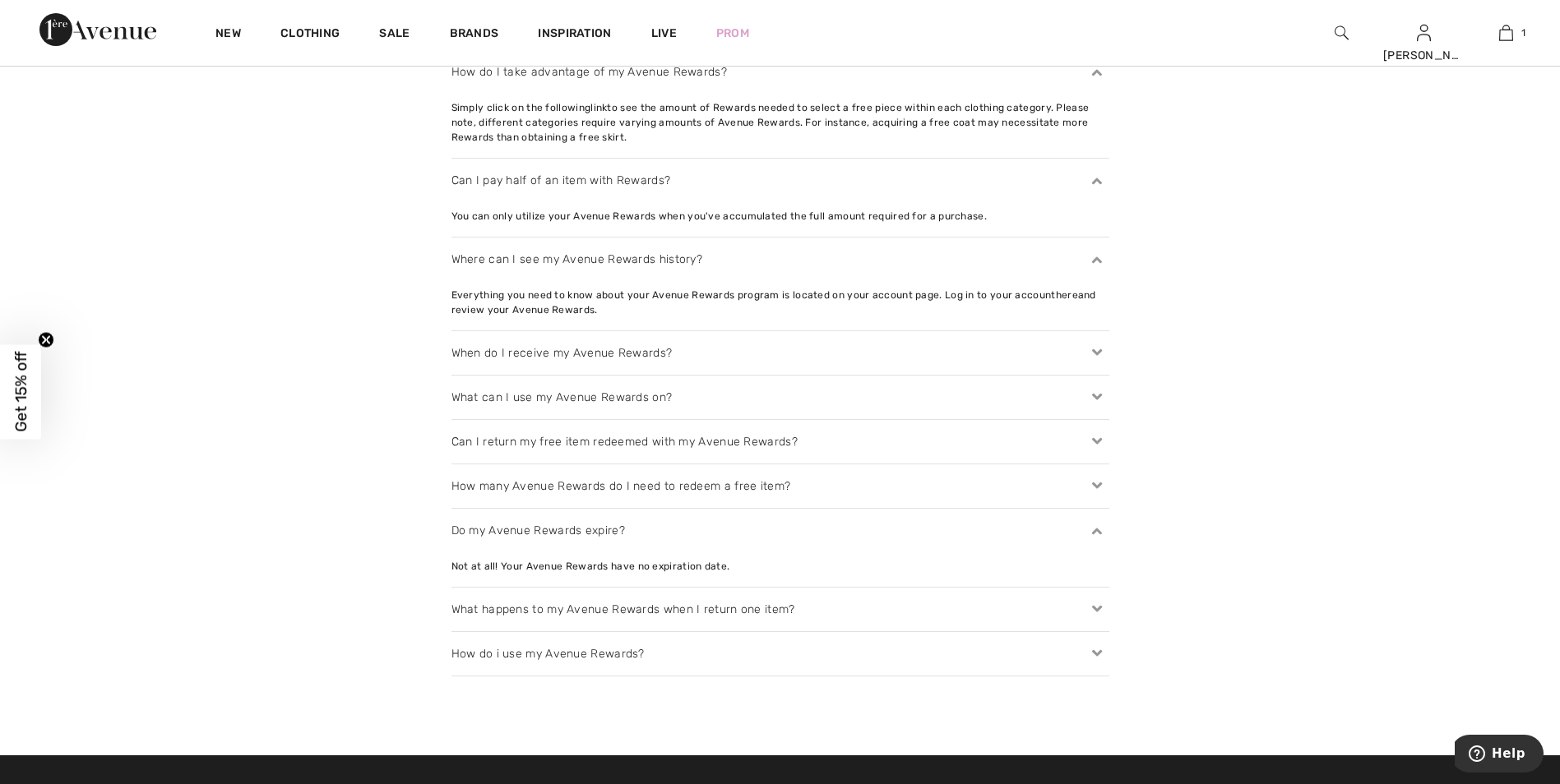
click at [1096, 651] on icon at bounding box center [1097, 654] width 23 height 18
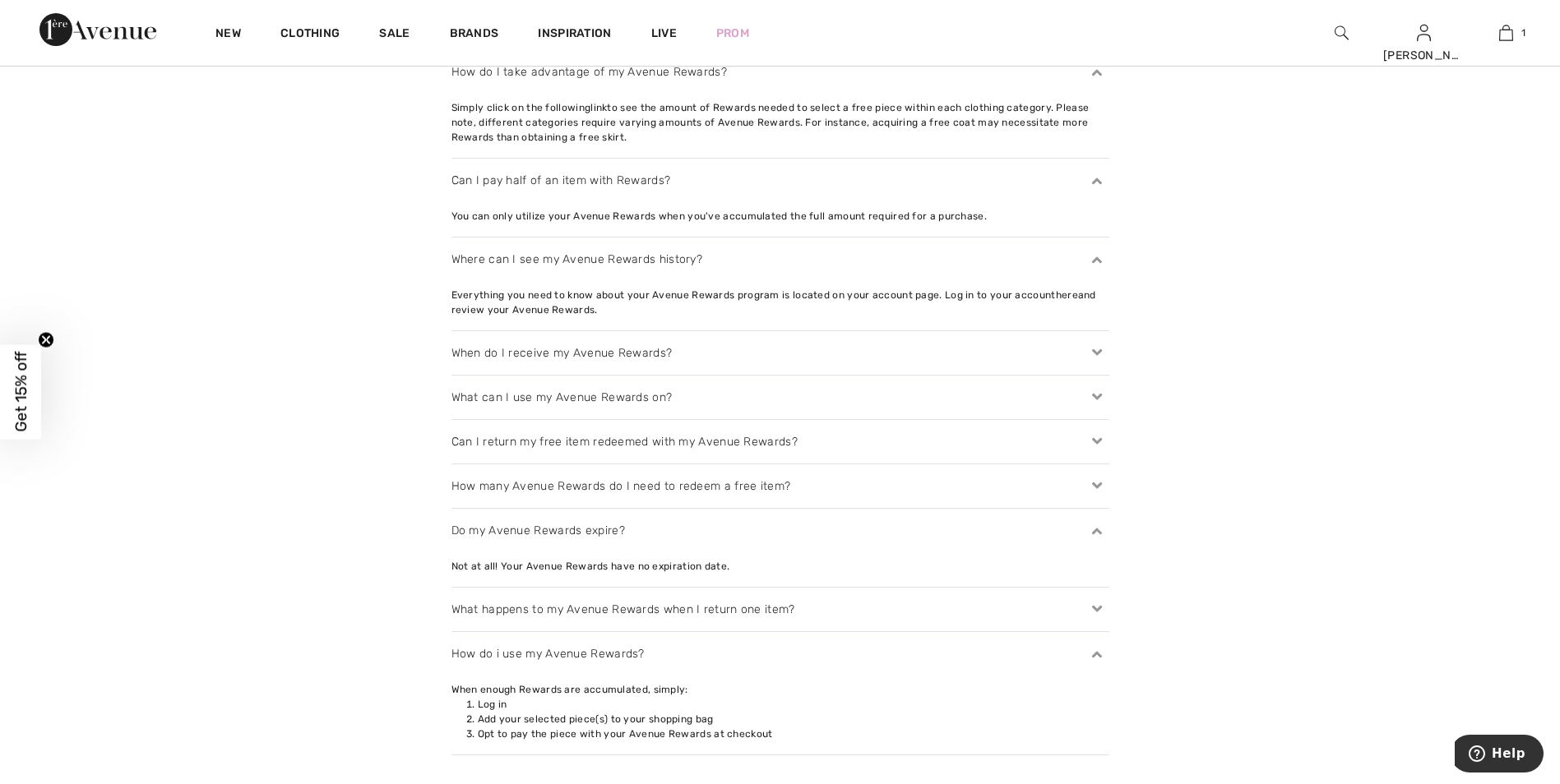
scroll to position [2136, 0]
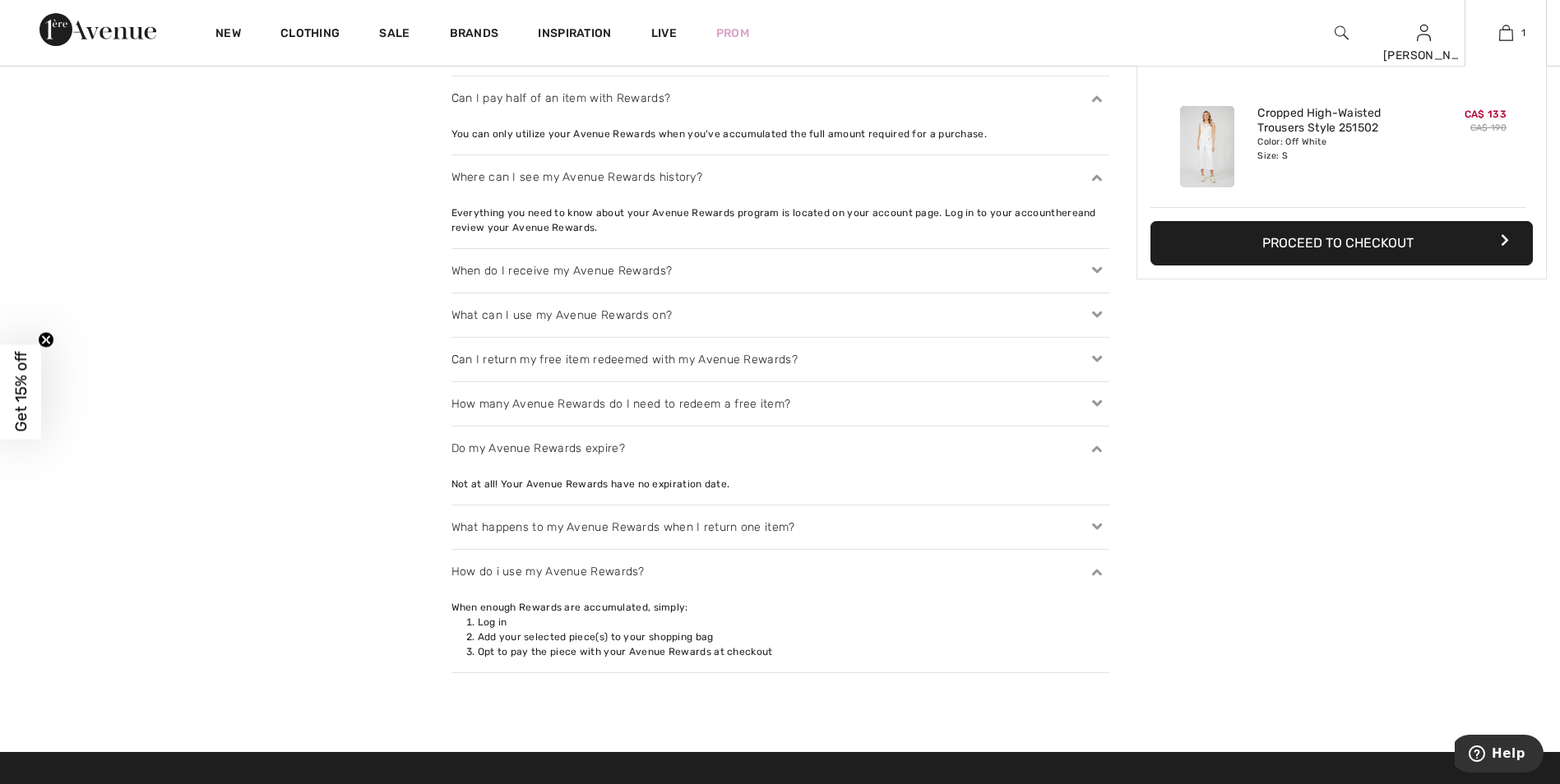
click at [1331, 245] on button "Proceed to Checkout" at bounding box center [1342, 243] width 382 height 44
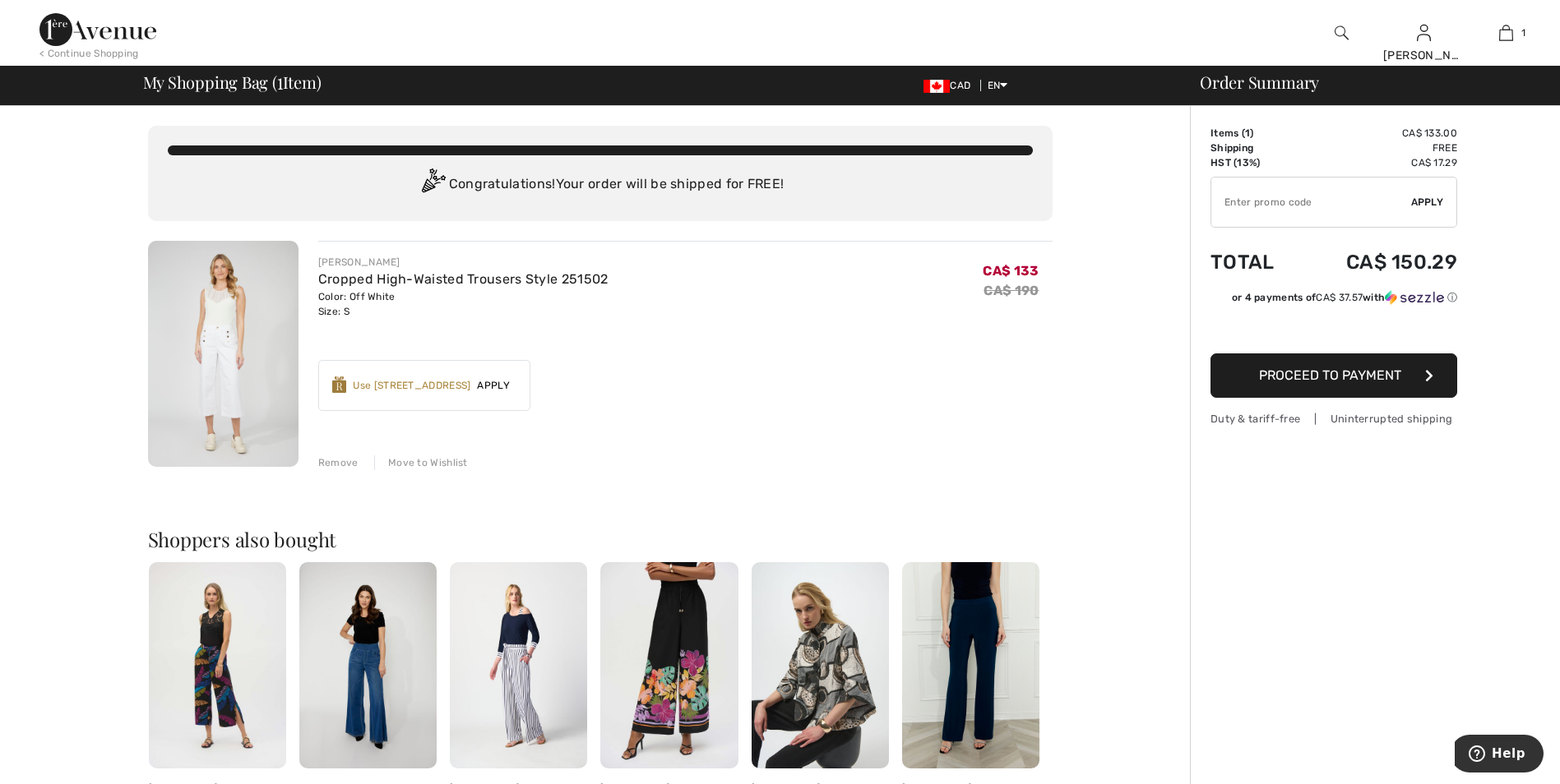
click at [382, 387] on div "Use [STREET_ADDRESS]" at bounding box center [411, 385] width 118 height 15
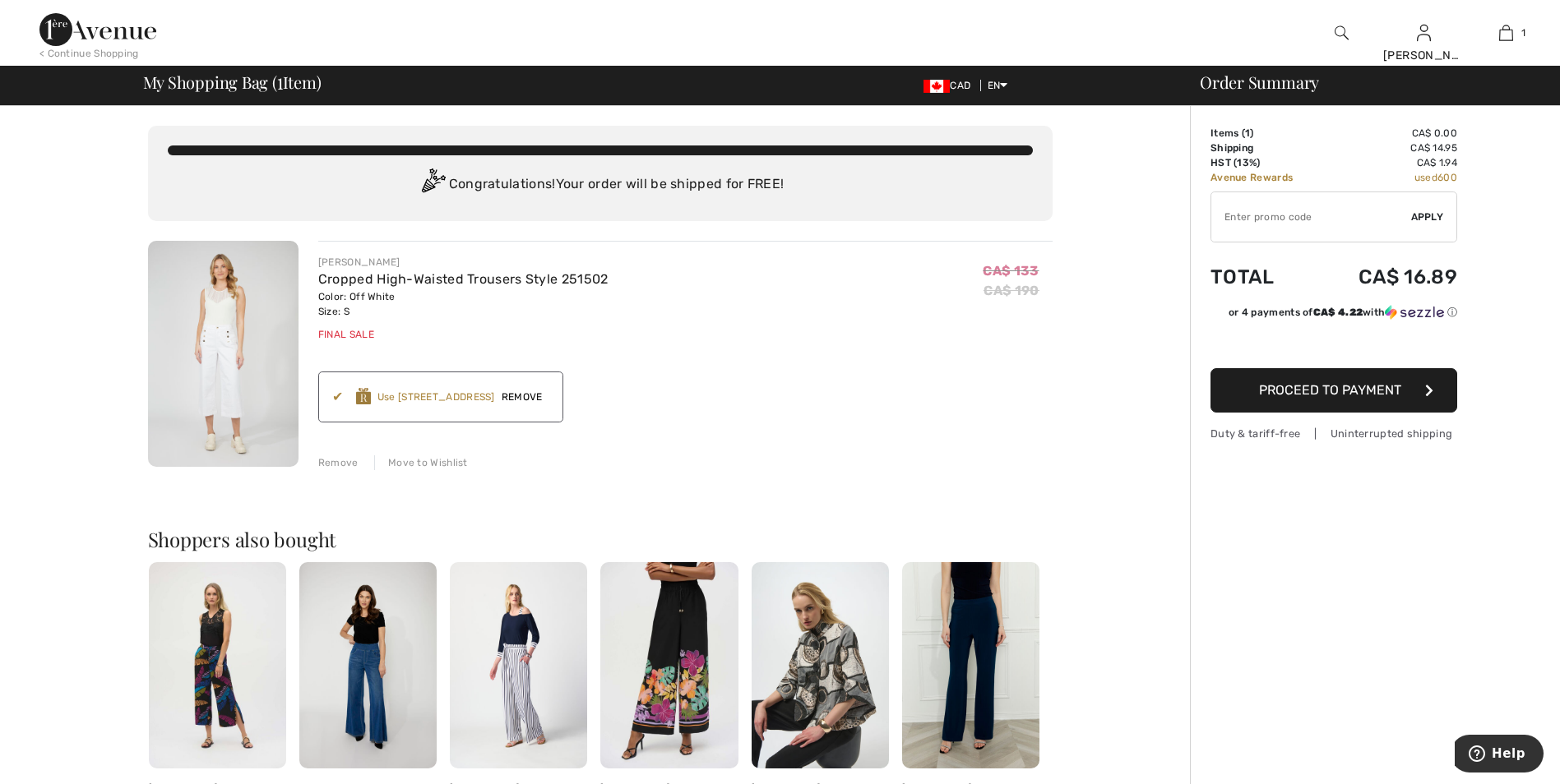
click at [1342, 394] on span "Proceed to Payment" at bounding box center [1329, 390] width 142 height 16
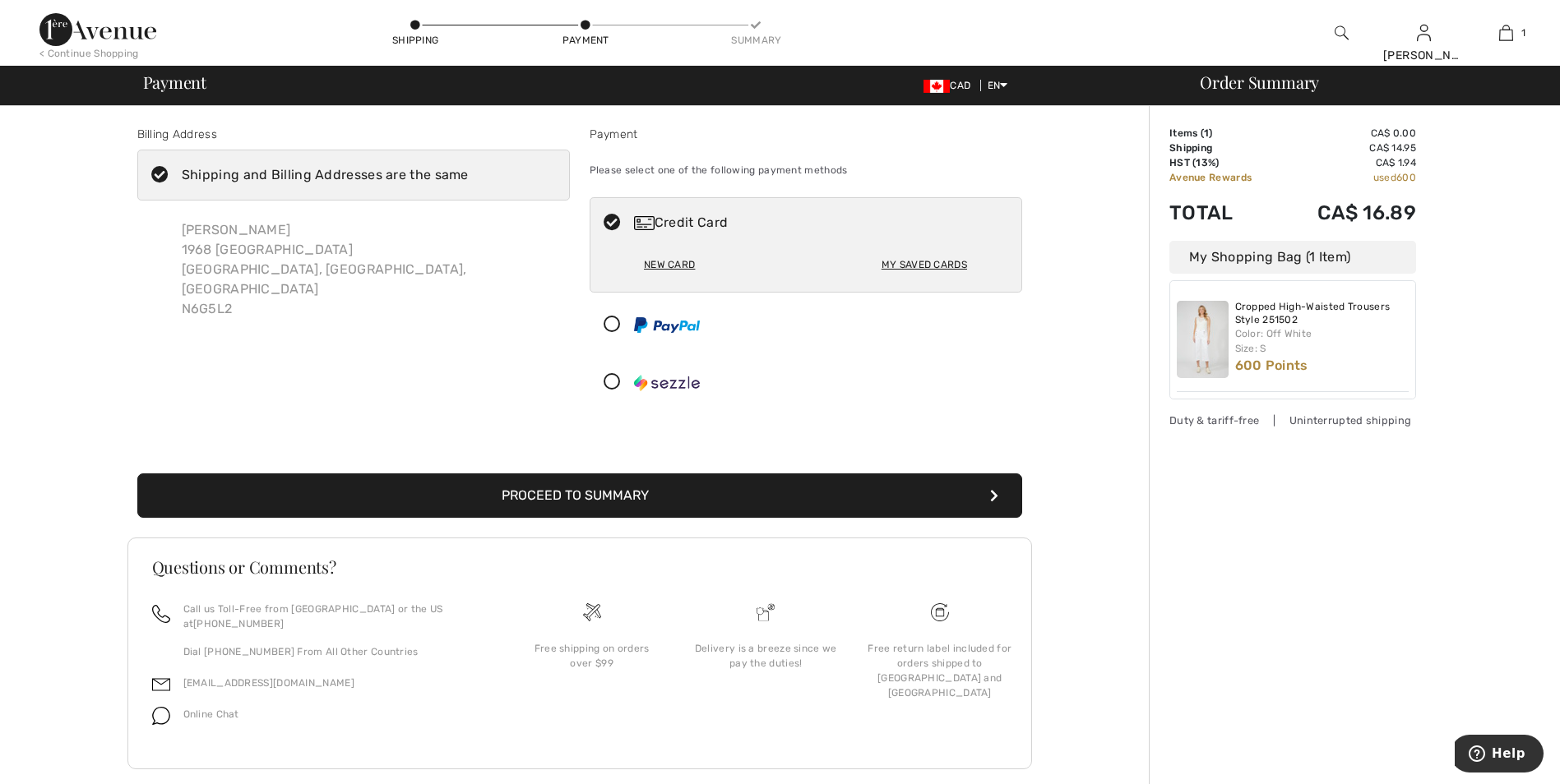
click at [614, 502] on button "Proceed to Summary" at bounding box center [579, 496] width 884 height 44
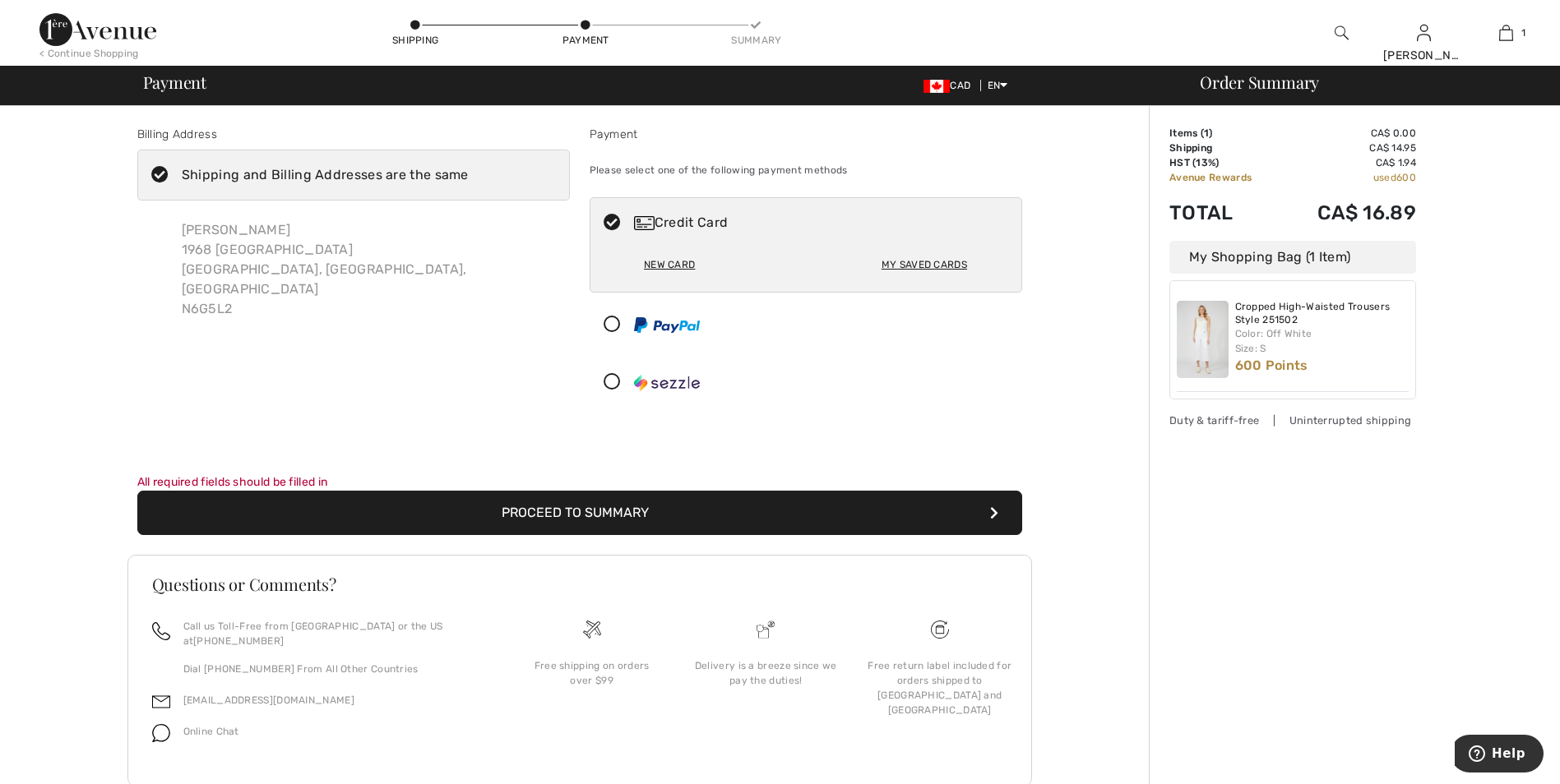
click at [682, 217] on div "Credit Card" at bounding box center [822, 223] width 377 height 19
click at [935, 263] on div "My Saved Cards" at bounding box center [924, 265] width 86 height 28
radio input "true"
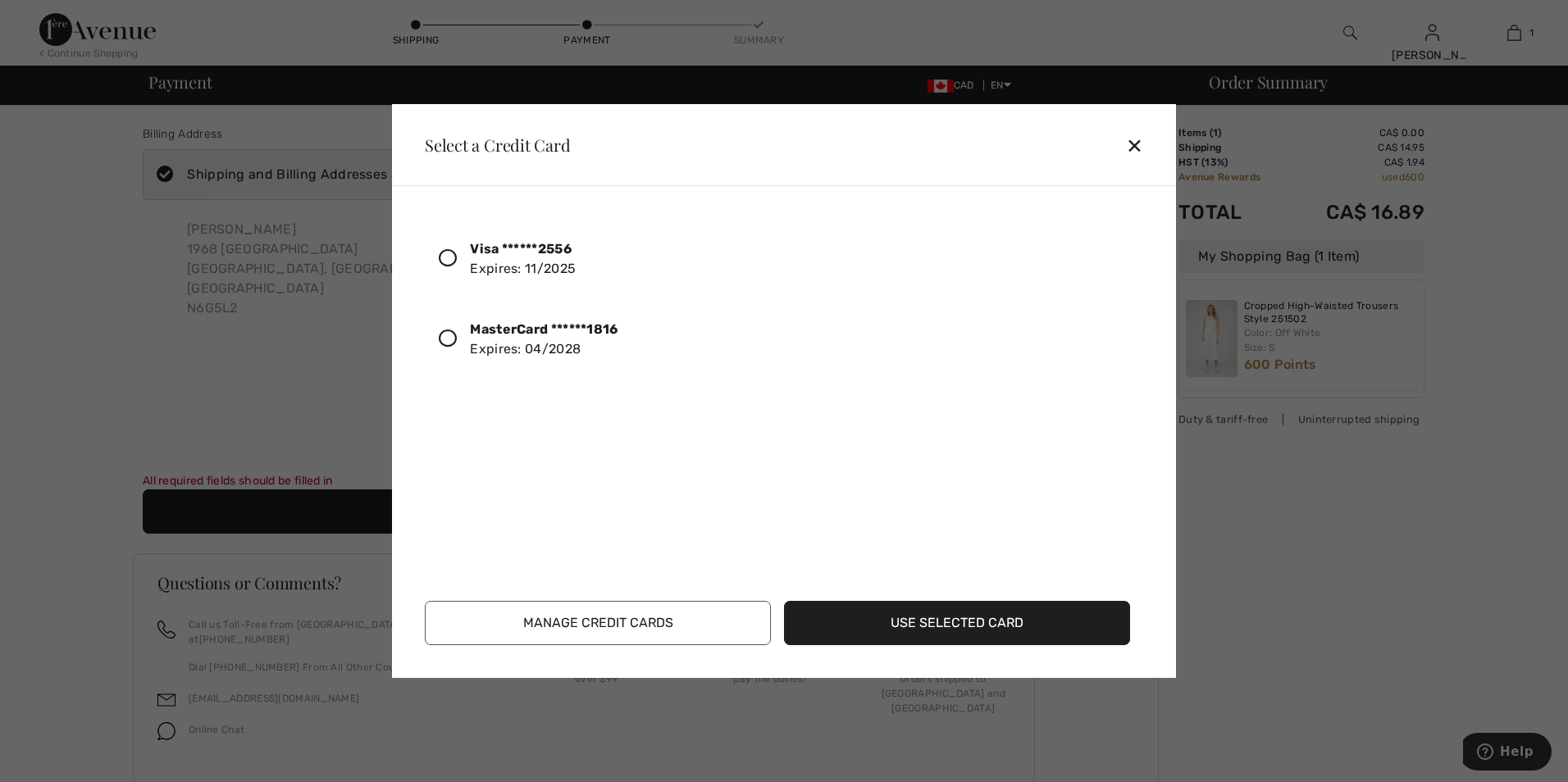
click at [449, 332] on icon at bounding box center [447, 339] width 18 height 18
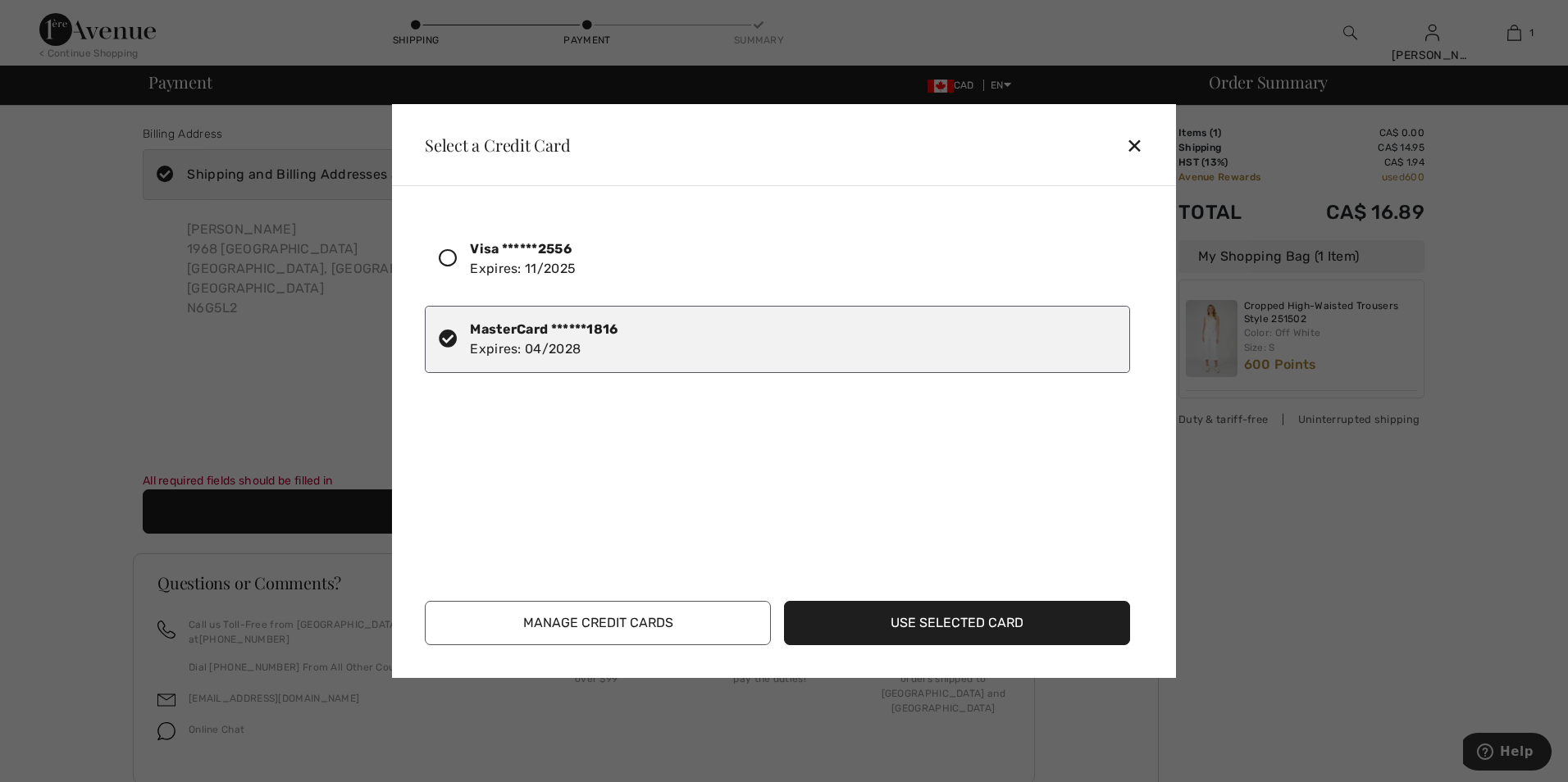
click at [935, 614] on button "Use Selected Card" at bounding box center [957, 622] width 346 height 44
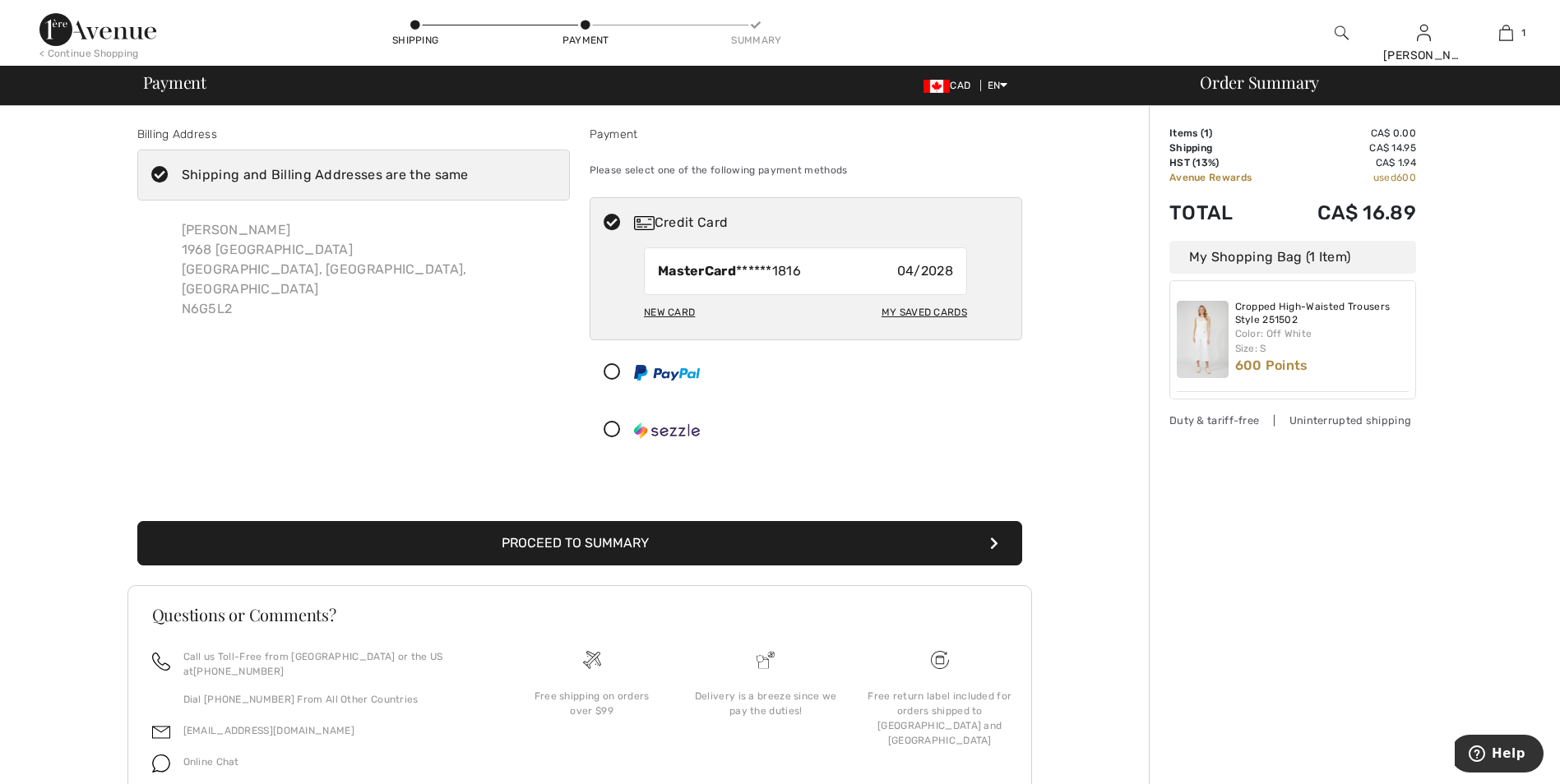
click at [587, 541] on button "Proceed to Summary" at bounding box center [579, 543] width 884 height 44
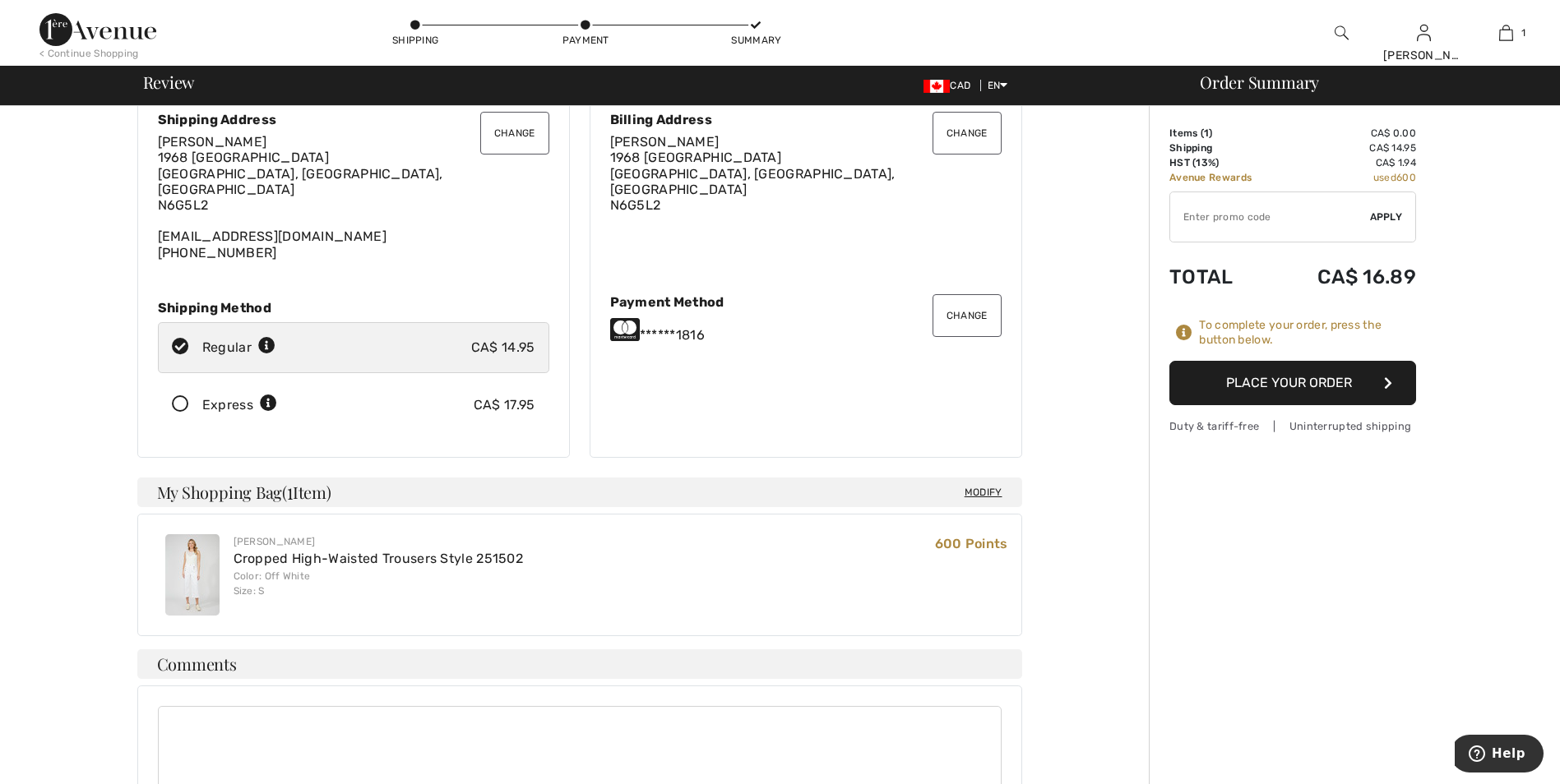
scroll to position [164, 0]
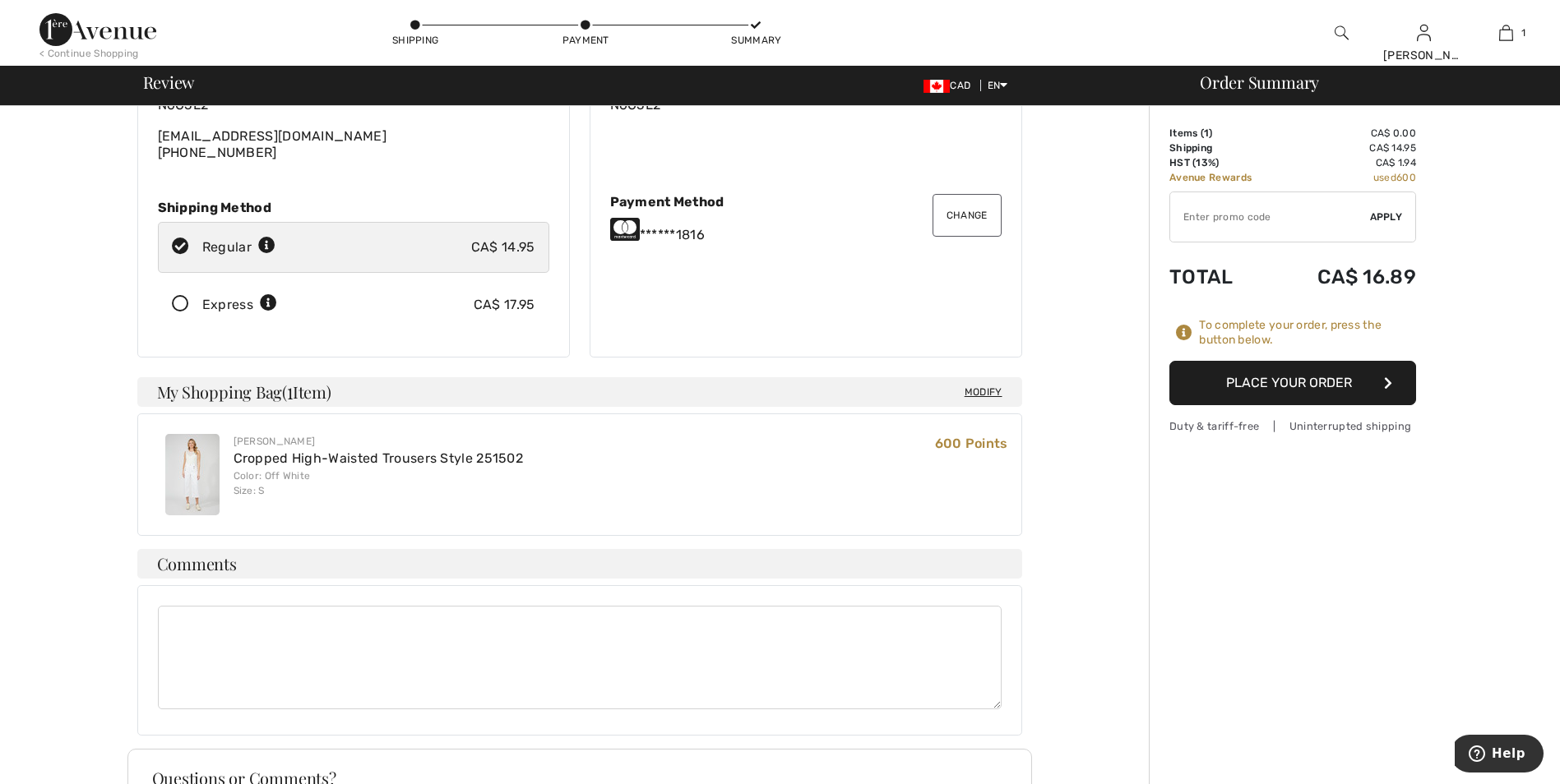
click at [1315, 378] on button "Place Your Order" at bounding box center [1292, 383] width 247 height 44
